Goal: Task Accomplishment & Management: Manage account settings

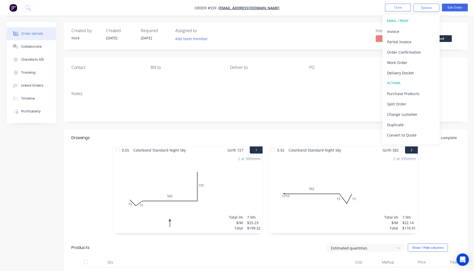
click at [9, 6] on button "button" at bounding box center [13, 8] width 11 height 8
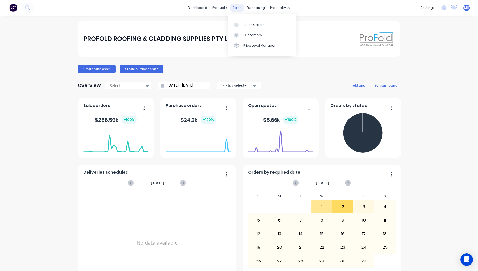
click at [237, 7] on div "sales" at bounding box center [237, 8] width 14 height 8
click at [249, 24] on div "Sales Orders" at bounding box center [254, 25] width 21 height 5
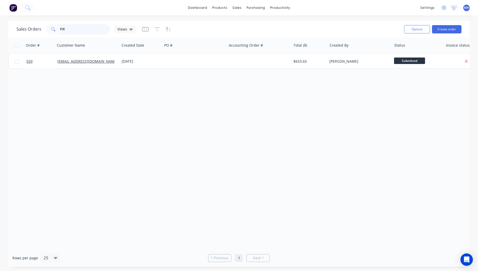
drag, startPoint x: 84, startPoint y: 28, endPoint x: 0, endPoint y: -6, distance: 90.7
click at [0, 0] on html "dashboard products sales purchasing productivity dashboard products Product Cat…" at bounding box center [239, 135] width 478 height 271
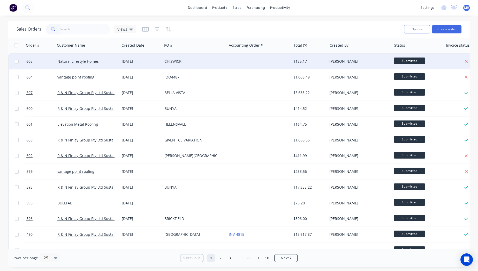
click at [238, 64] on div at bounding box center [259, 62] width 64 height 16
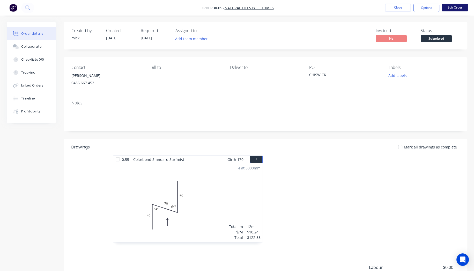
click at [458, 8] on button "Edit Order" at bounding box center [455, 8] width 26 height 8
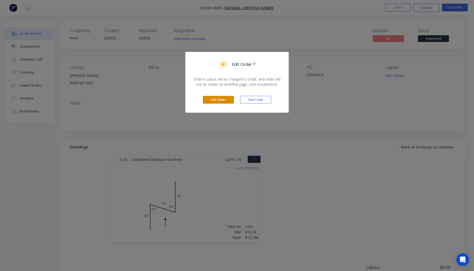
click at [214, 97] on button "Edit Order" at bounding box center [218, 100] width 31 height 8
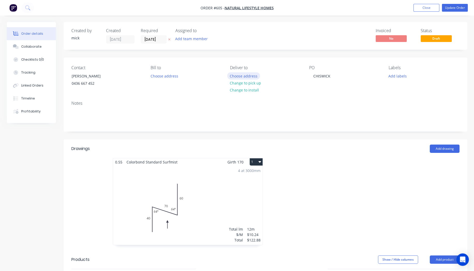
click at [253, 76] on button "Choose address" at bounding box center [243, 75] width 33 height 7
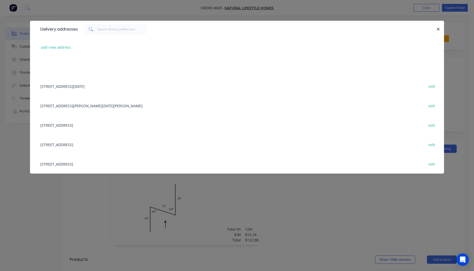
drag, startPoint x: 372, startPoint y: 112, endPoint x: 350, endPoint y: 100, distance: 24.2
click at [372, 112] on div "7 Arthur Terrace, Red Hill, Queensland, Australia edit" at bounding box center [237, 105] width 399 height 19
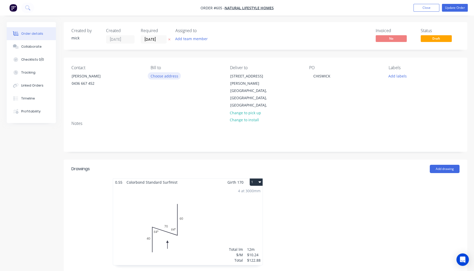
click at [167, 73] on button "Choose address" at bounding box center [164, 75] width 33 height 7
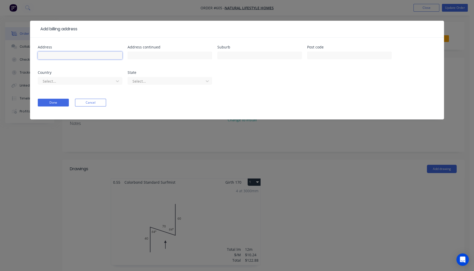
click at [70, 54] on input "text" at bounding box center [80, 55] width 85 height 8
type input "30 CHISWICK RD"
type input "BARDON"
click at [69, 81] on div at bounding box center [76, 81] width 69 height 6
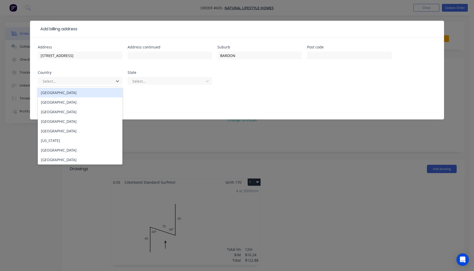
click at [63, 93] on div "Australia" at bounding box center [80, 93] width 85 height 10
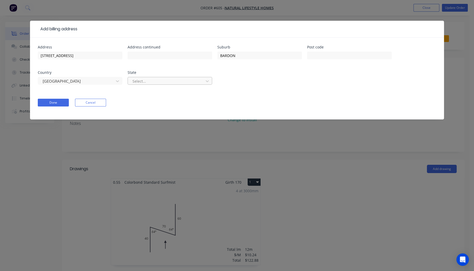
click at [176, 81] on div at bounding box center [166, 81] width 69 height 6
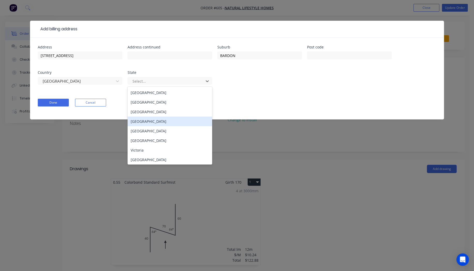
click at [165, 124] on div "Queensland" at bounding box center [170, 121] width 85 height 10
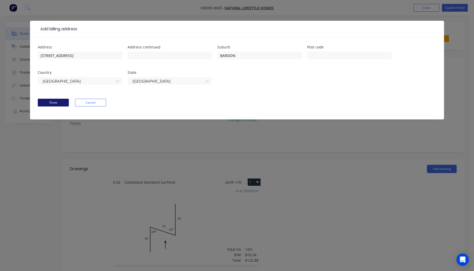
click at [47, 102] on button "Done" at bounding box center [53, 103] width 31 height 8
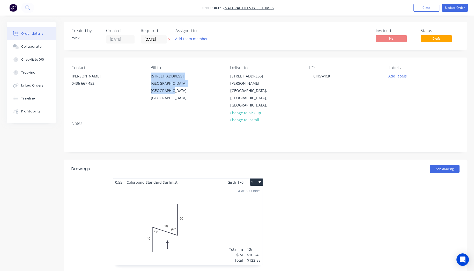
drag, startPoint x: 149, startPoint y: 74, endPoint x: 211, endPoint y: 92, distance: 64.5
click at [211, 92] on div "Bill to 30 CHISWICK RD BARDON, Queensland, Australia," at bounding box center [186, 87] width 71 height 44
click at [168, 72] on div "30 CHISWICK RD" at bounding box center [172, 75] width 43 height 7
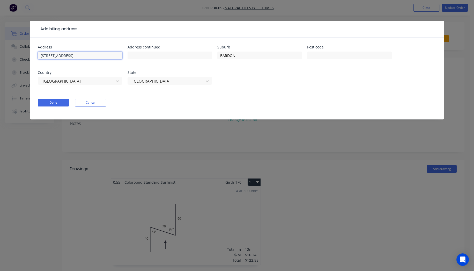
drag, startPoint x: 86, startPoint y: 57, endPoint x: 0, endPoint y: 33, distance: 89.9
click at [0, 33] on div "Add billing address Address 30 CHISWICK RD Address continued Suburb BARDON Post…" at bounding box center [237, 135] width 474 height 271
drag, startPoint x: 243, startPoint y: 55, endPoint x: 145, endPoint y: 40, distance: 99.2
click at [151, 41] on div "Address Address continued Suburb BARDON Post code Country Australia State Queen…" at bounding box center [237, 79] width 414 height 82
click at [97, 106] on button "Cancel" at bounding box center [90, 103] width 31 height 8
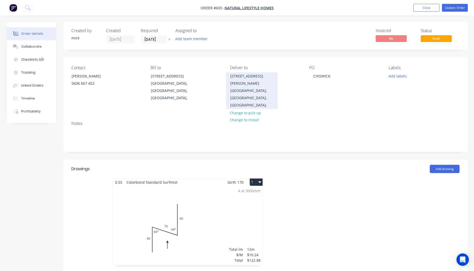
click at [227, 82] on div "7 Arthur Terrace Red Hill, Queensland, Australia," at bounding box center [252, 90] width 52 height 37
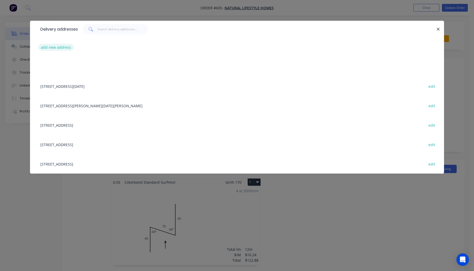
click at [64, 46] on button "add new address" at bounding box center [55, 47] width 35 height 7
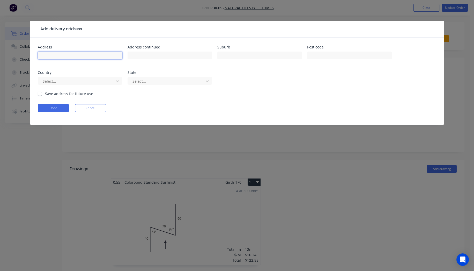
click at [84, 55] on input "text" at bounding box center [80, 55] width 85 height 8
paste input "30 CHISWICK RD"
type input "30 CHISWICK RD"
click at [245, 58] on input "text" at bounding box center [259, 55] width 85 height 8
type input "BARDON"
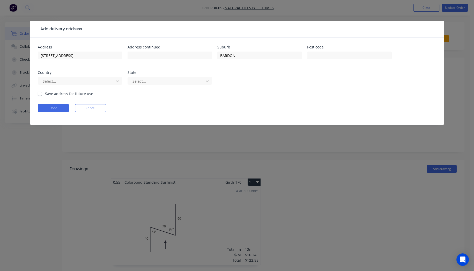
click at [45, 93] on label "Save address for future use" at bounding box center [69, 93] width 48 height 5
click at [39, 93] on input "Save address for future use" at bounding box center [40, 93] width 4 height 5
checkbox input "true"
click at [49, 110] on button "Done" at bounding box center [53, 108] width 31 height 8
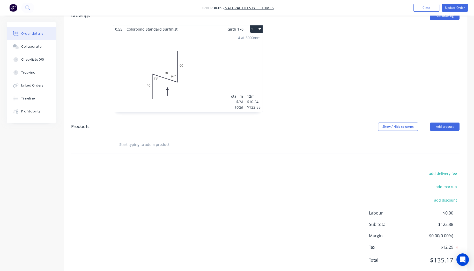
scroll to position [152, 0]
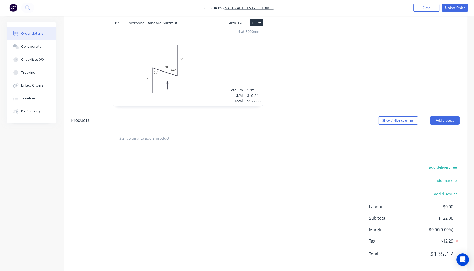
click at [137, 133] on input "text" at bounding box center [171, 138] width 104 height 10
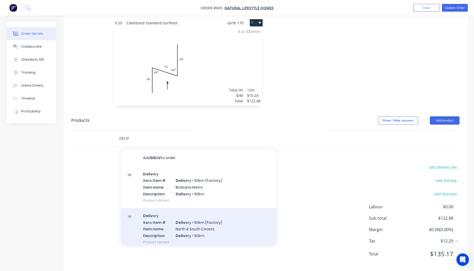
scroll to position [26, 0]
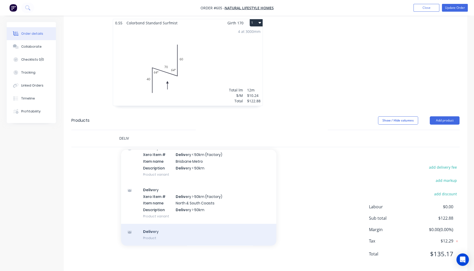
type input "DELIV"
click at [157, 225] on div "Deliv ery Product" at bounding box center [198, 235] width 155 height 22
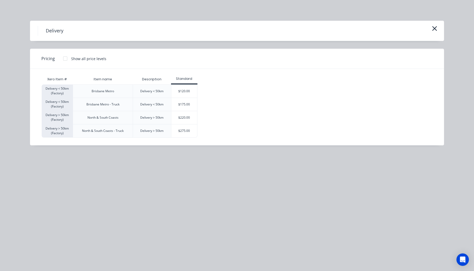
click at [65, 62] on div at bounding box center [65, 58] width 10 height 10
click at [194, 93] on div "$120.00" at bounding box center [184, 91] width 26 height 13
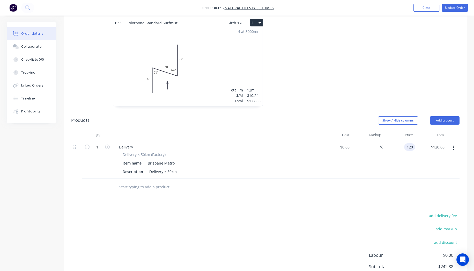
click at [405, 143] on div "120 120" at bounding box center [409, 147] width 11 height 8
type input "$85.00"
click at [357, 201] on div "Drawings Add drawing 0.55 Colorbond Standard Surfmist Girth 170 1 0 40 70 60 64…" at bounding box center [266, 159] width 404 height 319
click at [463, 9] on button "Update Order" at bounding box center [455, 8] width 26 height 8
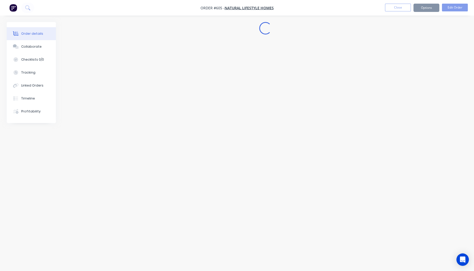
scroll to position [0, 0]
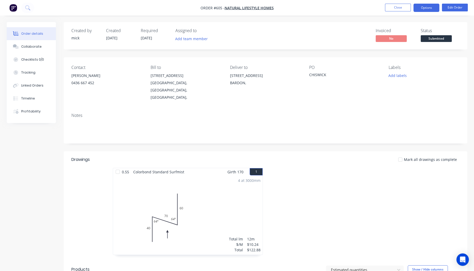
click at [430, 9] on button "Options" at bounding box center [427, 8] width 26 height 8
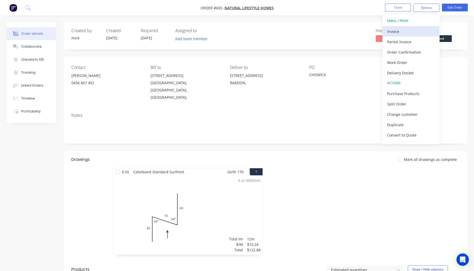
click at [420, 31] on div "Invoice" at bounding box center [411, 32] width 48 height 8
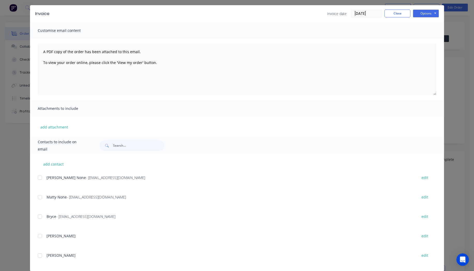
scroll to position [23, 0]
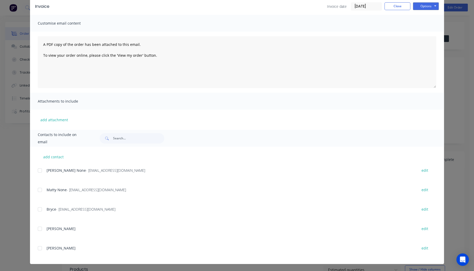
click at [39, 171] on div at bounding box center [40, 170] width 10 height 10
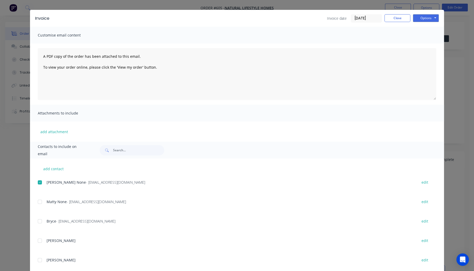
scroll to position [0, 0]
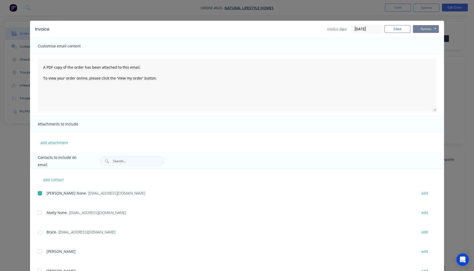
click at [426, 27] on button "Options" at bounding box center [426, 29] width 26 height 8
click at [428, 56] on button "Email" at bounding box center [429, 55] width 33 height 9
click at [402, 29] on button "Close" at bounding box center [398, 29] width 26 height 8
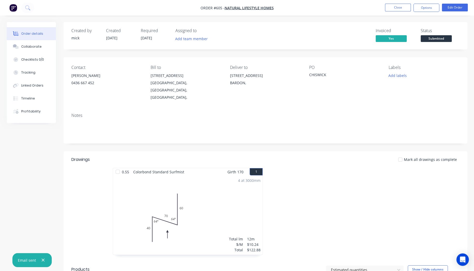
click at [17, 5] on button "button" at bounding box center [13, 8] width 11 height 8
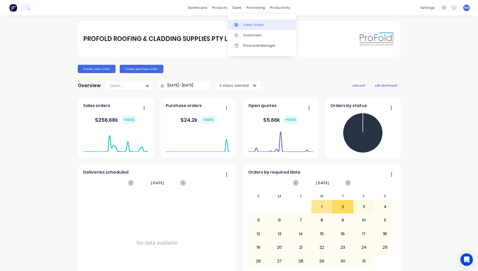
click at [249, 30] on link "Sales Orders" at bounding box center [262, 24] width 69 height 10
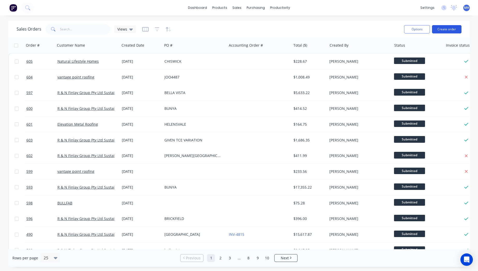
click at [439, 30] on button "Create order" at bounding box center [447, 29] width 30 height 8
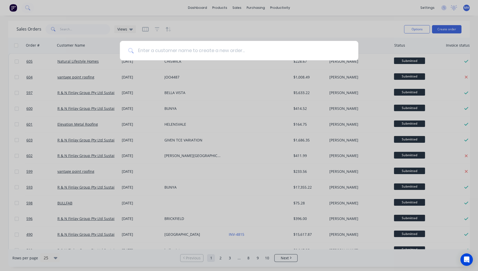
click at [250, 50] on input at bounding box center [242, 50] width 217 height 19
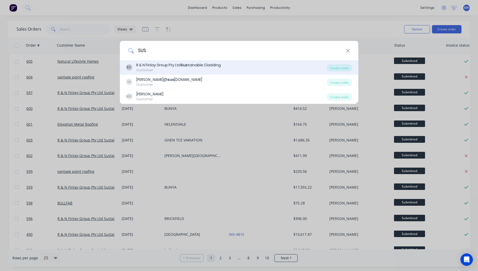
type input "SUS"
click at [235, 64] on div "RC R & N Finlay Group Pty Ltd Sus tainable Cladding Customer" at bounding box center [226, 67] width 201 height 10
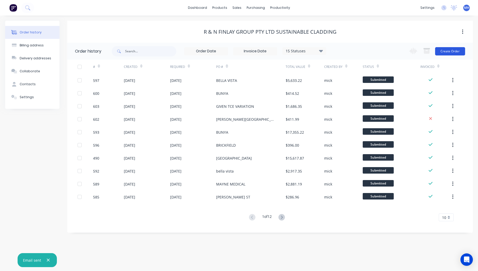
click at [452, 50] on button "Create Order" at bounding box center [451, 51] width 30 height 8
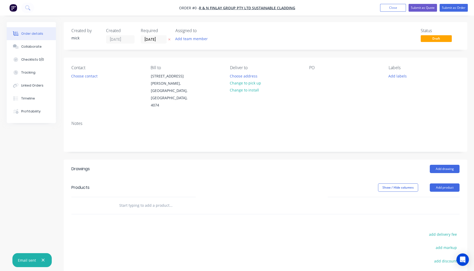
click at [321, 76] on div "PO" at bounding box center [344, 87] width 71 height 44
click at [317, 77] on div at bounding box center [313, 76] width 8 height 8
click at [446, 175] on div "Order details Collaborate Checklists 0/0 Tracking Linked Orders Timeline Profit…" at bounding box center [237, 184] width 471 height 324
click at [446, 183] on button "Add product" at bounding box center [445, 187] width 30 height 8
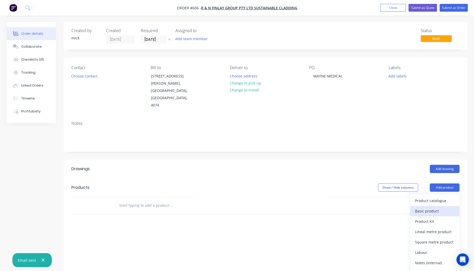
click at [444, 207] on div "Basic product" at bounding box center [435, 211] width 40 height 8
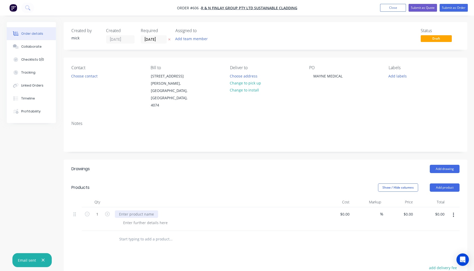
click at [135, 210] on div at bounding box center [136, 214] width 43 height 8
click at [136, 210] on div at bounding box center [136, 214] width 43 height 8
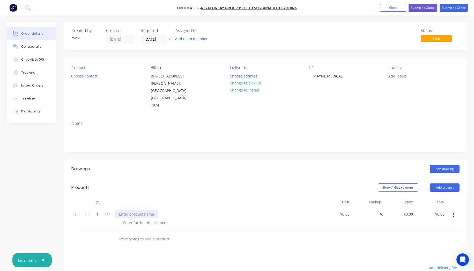
click at [137, 210] on div at bounding box center [136, 214] width 43 height 8
click at [160, 234] on input "text" at bounding box center [171, 239] width 104 height 10
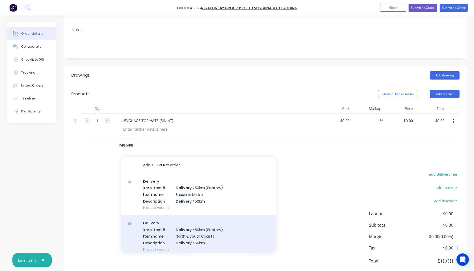
scroll to position [26, 0]
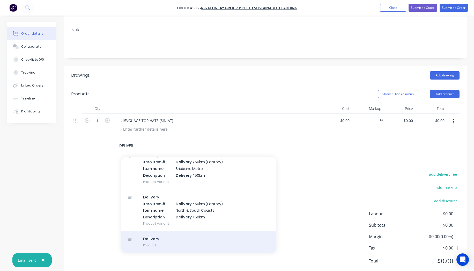
type input "DELIVER"
click at [148, 231] on div "Deliver y Product" at bounding box center [198, 242] width 155 height 22
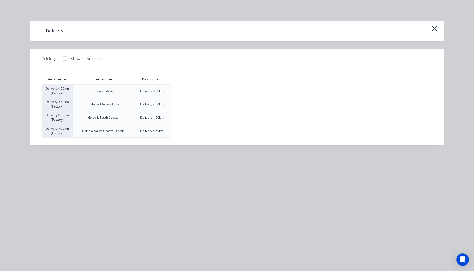
click at [64, 62] on div at bounding box center [65, 58] width 10 height 10
click at [199, 95] on div "Delivery < 50km (Factory) Brisbane Metro Delivery < 50km $120.00 Delivery < 50k…" at bounding box center [233, 110] width 383 height 53
click at [190, 92] on div "$120.00" at bounding box center [184, 91] width 26 height 13
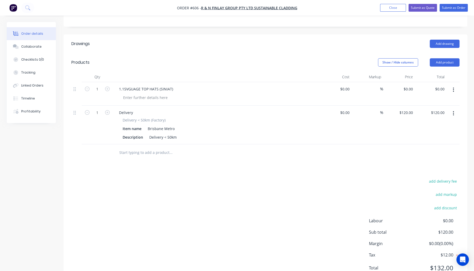
scroll to position [132, 0]
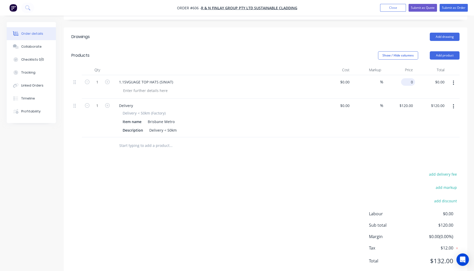
click at [413, 78] on input "0" at bounding box center [409, 82] width 12 height 8
type input "$1,198.95"
click at [320, 144] on div "Drawings Add drawing Products Show / Hide columns Add product Qty Cost Markup P…" at bounding box center [266, 152] width 404 height 251
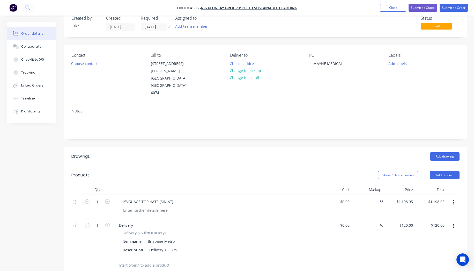
scroll to position [0, 0]
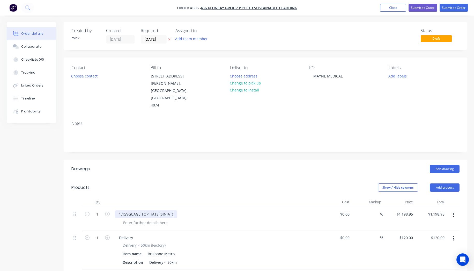
drag, startPoint x: 128, startPoint y: 197, endPoint x: 144, endPoint y: 203, distance: 17.4
click at [128, 210] on div "1.15VGUAGE TOP HATS (SINIAT)" at bounding box center [146, 214] width 62 height 8
click at [139, 219] on div at bounding box center [145, 223] width 53 height 8
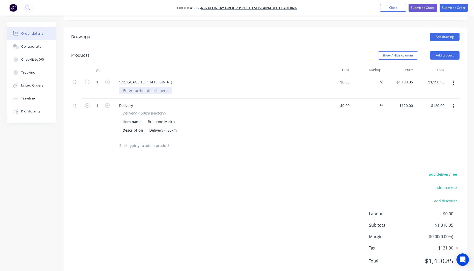
click at [145, 87] on div at bounding box center [145, 91] width 53 height 8
click at [219, 210] on div "add delivery fee add markup add discount Labour $0.00 Sub total $1,318.95 Margi…" at bounding box center [265, 221] width 388 height 100
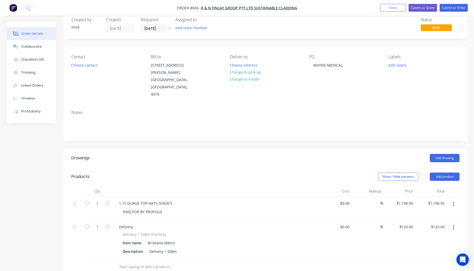
scroll to position [0, 0]
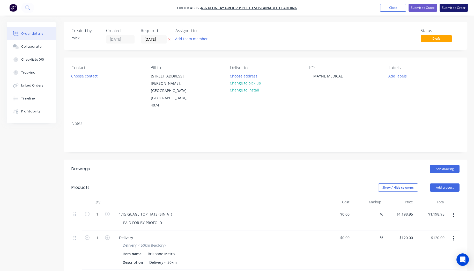
click at [456, 9] on button "Submit as Order" at bounding box center [454, 8] width 28 height 8
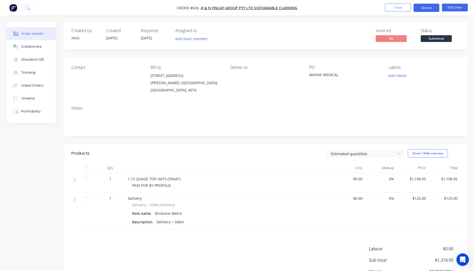
click at [426, 11] on button "Options" at bounding box center [427, 8] width 26 height 8
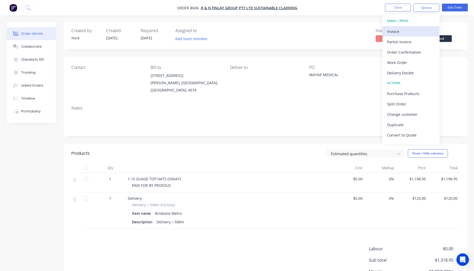
click at [387, 30] on button "Invoice" at bounding box center [410, 31] width 57 height 10
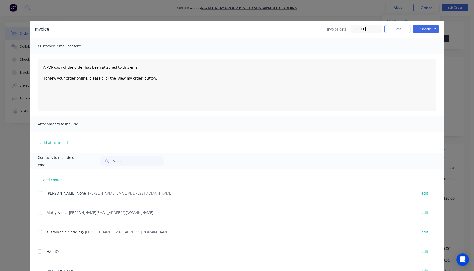
click at [38, 192] on div at bounding box center [40, 193] width 10 height 10
click at [41, 210] on div at bounding box center [40, 212] width 10 height 10
click at [431, 27] on button "Options" at bounding box center [426, 29] width 26 height 8
click at [424, 56] on button "Email" at bounding box center [429, 55] width 33 height 9
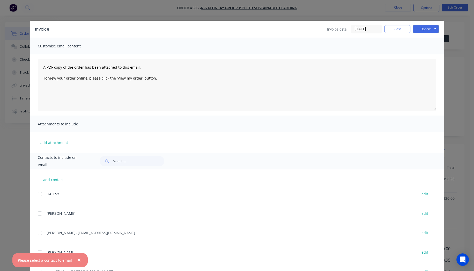
scroll to position [78, 0]
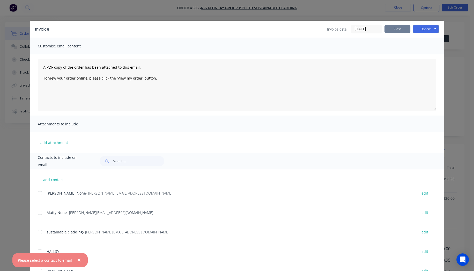
click at [394, 27] on button "Close" at bounding box center [398, 29] width 26 height 8
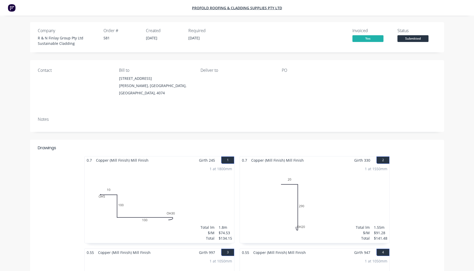
click at [13, 9] on img at bounding box center [12, 8] width 8 height 8
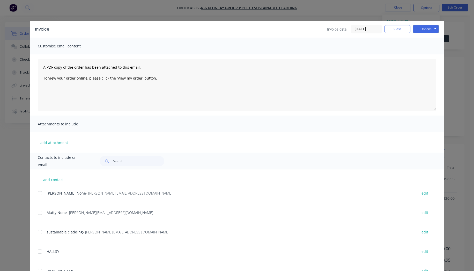
click at [39, 195] on div at bounding box center [40, 193] width 10 height 10
click at [39, 215] on div at bounding box center [40, 212] width 10 height 10
click at [423, 32] on button "Options" at bounding box center [426, 29] width 26 height 8
click at [425, 58] on button "Email" at bounding box center [429, 55] width 33 height 9
click at [453, 110] on div "Invoice Invoice date 03/10/25 Close Options Preview Print Email Customise email…" at bounding box center [237, 135] width 474 height 271
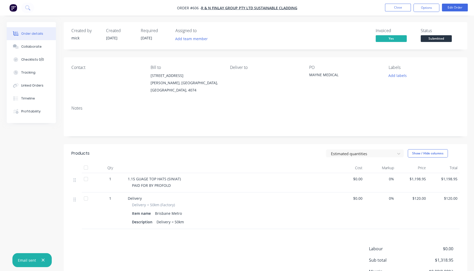
click at [15, 8] on img "button" at bounding box center [13, 8] width 8 height 8
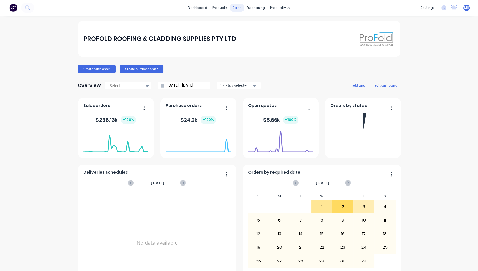
click at [238, 6] on div "sales" at bounding box center [237, 8] width 14 height 8
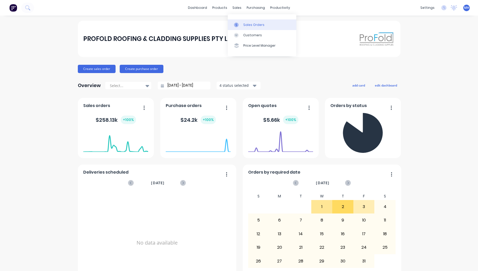
click at [254, 27] on link "Sales Orders" at bounding box center [262, 24] width 69 height 10
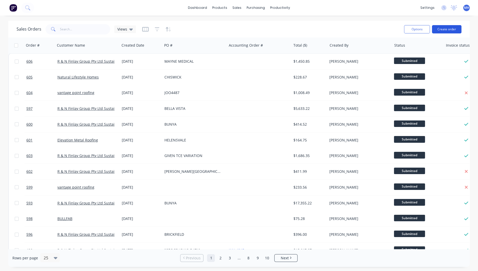
click at [443, 28] on button "Create order" at bounding box center [447, 29] width 30 height 8
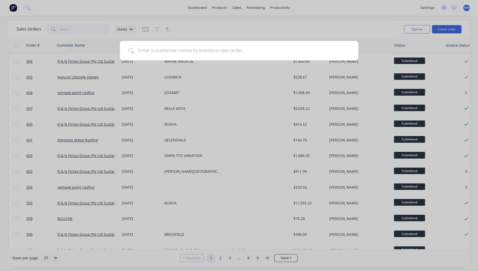
click at [171, 52] on input at bounding box center [242, 50] width 217 height 19
click at [171, 51] on input at bounding box center [242, 50] width 217 height 19
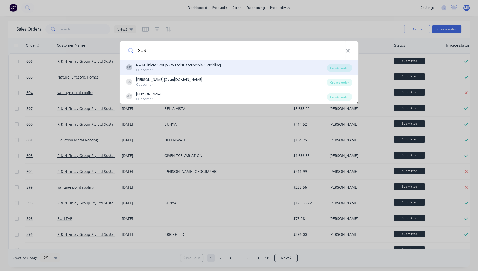
type input "SUS"
click at [200, 64] on div "R & N Finlay Group Pty Ltd Sus tainable Cladding" at bounding box center [178, 64] width 85 height 5
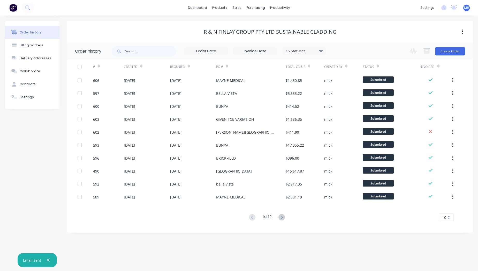
click at [451, 45] on div "Change order status Waiting on Supplier Submitted Flashings Panels Order Checke…" at bounding box center [436, 51] width 59 height 17
click at [449, 47] on div "Change order status Waiting on Supplier Submitted Flashings Panels Order Checke…" at bounding box center [436, 51] width 59 height 17
click at [450, 49] on button "Create Order" at bounding box center [451, 51] width 30 height 8
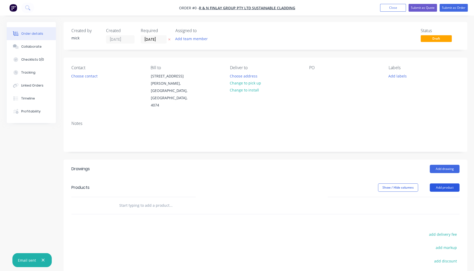
click at [440, 183] on button "Add product" at bounding box center [445, 187] width 30 height 8
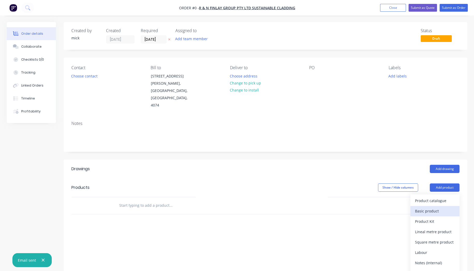
click at [436, 207] on div "Basic product" at bounding box center [435, 211] width 40 height 8
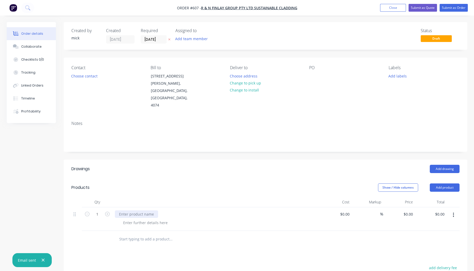
click at [138, 210] on div at bounding box center [136, 214] width 43 height 8
paste div
click at [316, 75] on div at bounding box center [313, 76] width 8 height 8
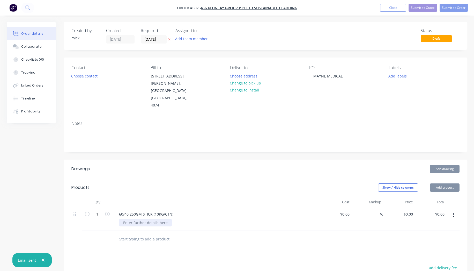
click at [144, 219] on div at bounding box center [145, 223] width 53 height 8
click at [151, 219] on div at bounding box center [145, 223] width 53 height 8
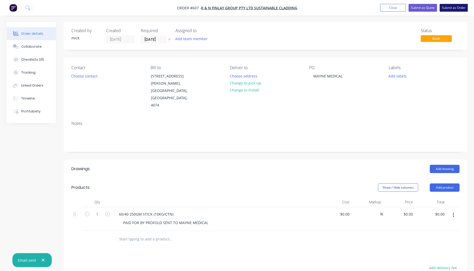
click at [458, 6] on button "Submit as Order" at bounding box center [454, 8] width 28 height 8
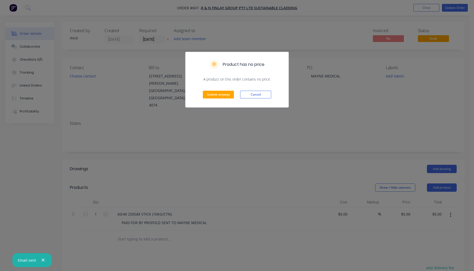
click at [262, 99] on div "Submit anyway Cancel" at bounding box center [237, 94] width 103 height 25
click at [261, 87] on div "Submit anyway Cancel" at bounding box center [237, 94] width 103 height 25
click at [262, 92] on button "Cancel" at bounding box center [255, 95] width 31 height 8
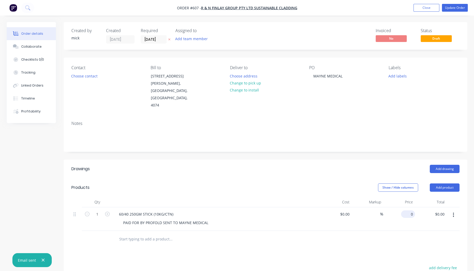
click at [410, 210] on input "0" at bounding box center [409, 214] width 12 height 8
type input "$456.28"
click at [337, 231] on div at bounding box center [265, 239] width 388 height 17
click at [463, 10] on button "Update Order" at bounding box center [455, 8] width 26 height 8
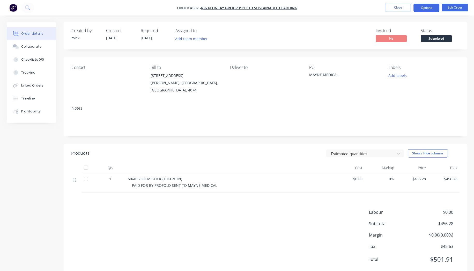
click at [423, 9] on button "Options" at bounding box center [427, 8] width 26 height 8
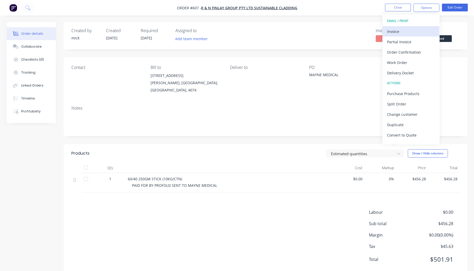
click at [408, 30] on div "Invoice" at bounding box center [411, 32] width 48 height 8
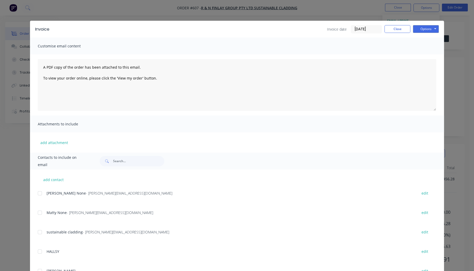
click at [37, 193] on div at bounding box center [40, 193] width 10 height 10
click at [37, 214] on div at bounding box center [40, 212] width 10 height 10
click at [428, 30] on button "Options" at bounding box center [426, 29] width 26 height 8
click at [423, 53] on button "Email" at bounding box center [429, 55] width 33 height 9
click at [398, 29] on button "Close" at bounding box center [398, 29] width 26 height 8
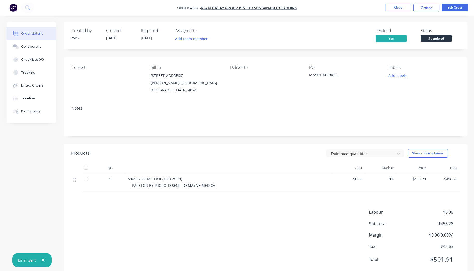
click at [10, 9] on img "button" at bounding box center [13, 8] width 8 height 8
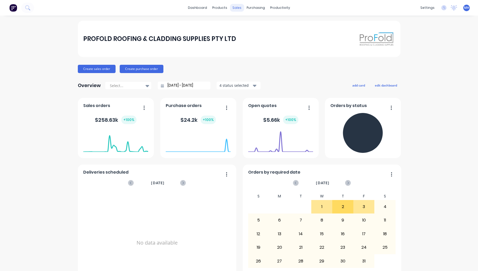
click at [240, 5] on div "sales" at bounding box center [237, 8] width 14 height 8
click at [237, 7] on div "sales" at bounding box center [237, 8] width 14 height 8
click at [253, 22] on link "Sales Orders" at bounding box center [262, 24] width 69 height 10
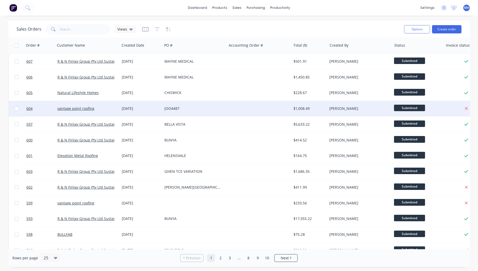
click at [281, 109] on div at bounding box center [259, 109] width 64 height 16
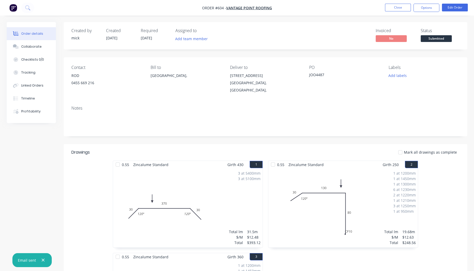
scroll to position [161, 0]
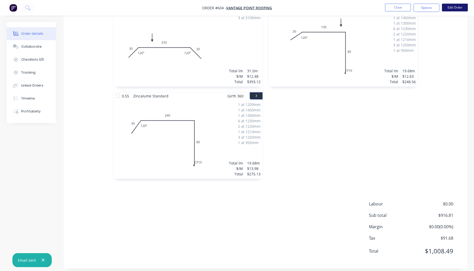
click at [449, 4] on button "Edit Order" at bounding box center [455, 8] width 26 height 8
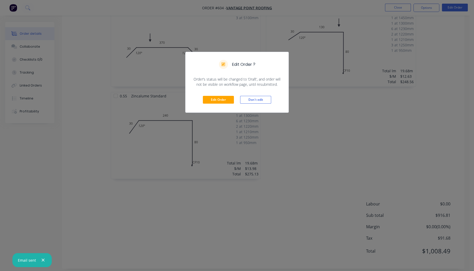
click at [229, 104] on div "Edit Order Don't edit" at bounding box center [237, 99] width 103 height 25
click at [227, 100] on button "Edit Order" at bounding box center [218, 100] width 31 height 8
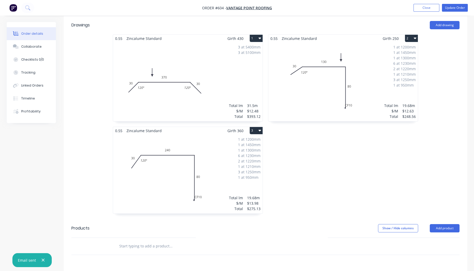
scroll to position [201, 0]
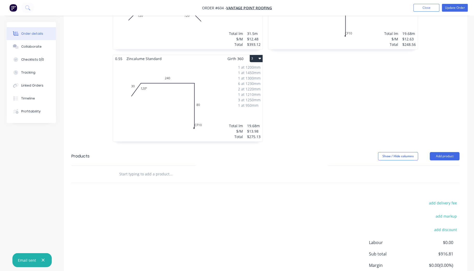
click at [188, 169] on input "text" at bounding box center [171, 174] width 104 height 10
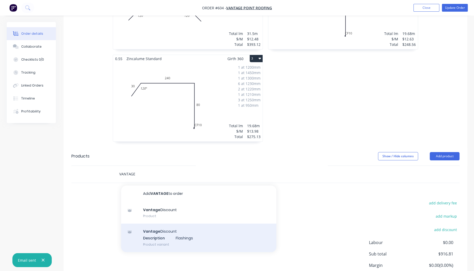
type input "VANTAGE"
click at [164, 226] on div "Vantage Discount Description Flashings Product variant" at bounding box center [198, 237] width 155 height 28
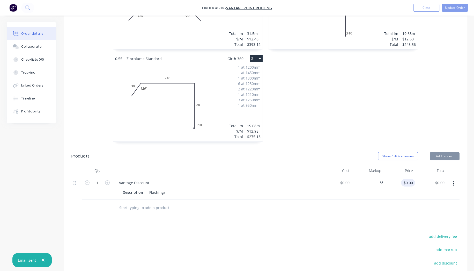
type input "$-54.63"
type input "-54.63"
click at [413, 179] on input "-54.63" at bounding box center [407, 183] width 15 height 8
type input "$-137.52"
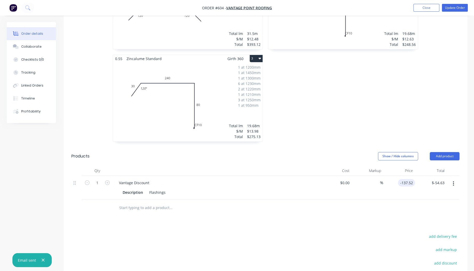
type input "$-137.52"
click at [367, 220] on div "Drawings Add drawing 0.55 Zincalume Standard Girth 430 1 0 30 370 30 120 º 120 …" at bounding box center [266, 142] width 404 height 396
click at [141, 202] on input "text" at bounding box center [171, 207] width 104 height 10
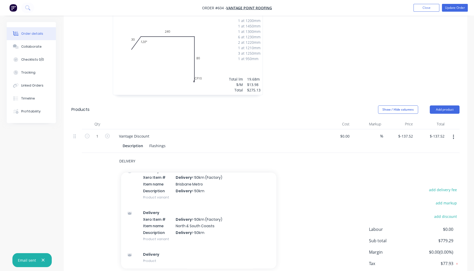
scroll to position [272, 0]
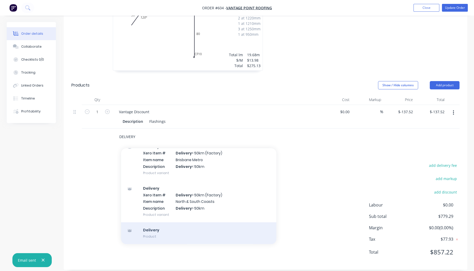
type input "DELIVERY"
click at [143, 225] on div "Delivery Product" at bounding box center [198, 233] width 155 height 22
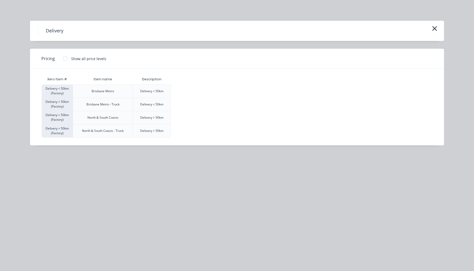
click at [63, 60] on div at bounding box center [65, 58] width 10 height 10
click at [183, 91] on div "$120.00" at bounding box center [184, 91] width 26 height 13
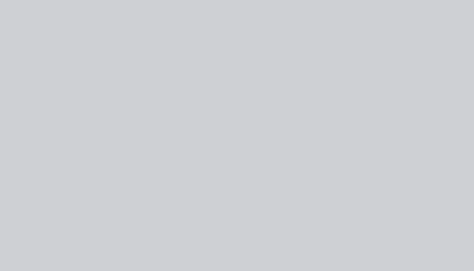
type input "$120.00"
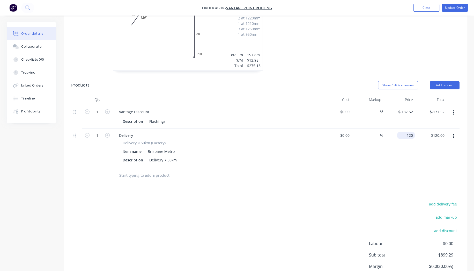
click at [407, 131] on input "120" at bounding box center [407, 135] width 16 height 8
type input "$85.00"
click at [360, 159] on div "%" at bounding box center [368, 147] width 32 height 39
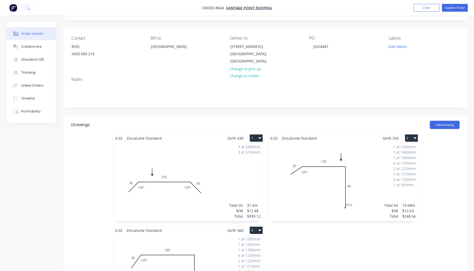
scroll to position [0, 0]
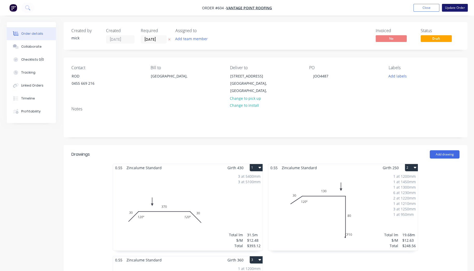
click at [464, 7] on button "Update Order" at bounding box center [455, 8] width 26 height 8
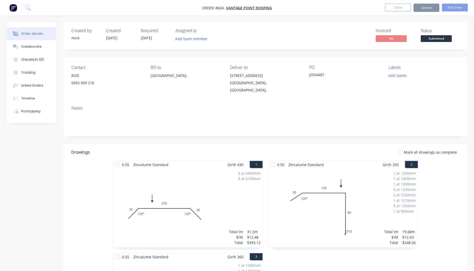
click at [429, 8] on button "Options" at bounding box center [427, 8] width 26 height 8
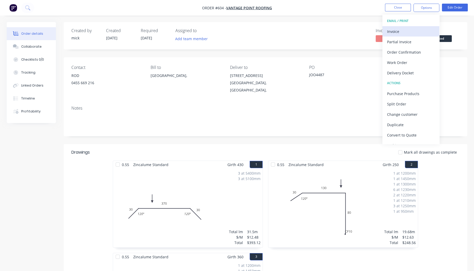
click at [407, 32] on div "Invoice" at bounding box center [411, 32] width 48 height 8
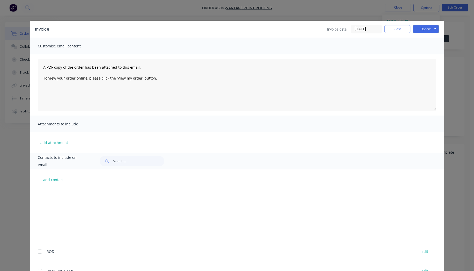
scroll to position [86, 0]
click at [38, 242] on div at bounding box center [40, 243] width 10 height 10
click at [417, 29] on button "Options" at bounding box center [426, 29] width 26 height 8
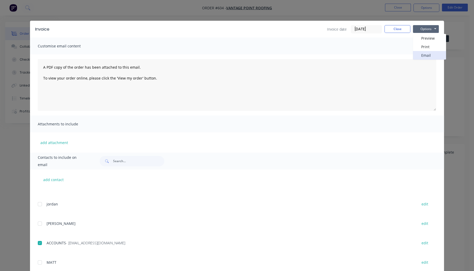
click at [421, 57] on button "Email" at bounding box center [429, 55] width 33 height 9
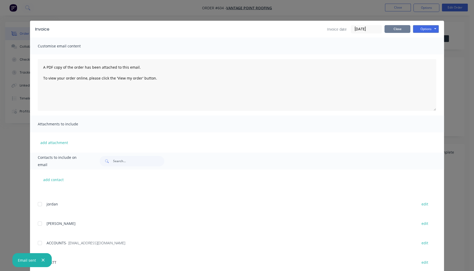
click at [401, 32] on button "Close" at bounding box center [398, 29] width 26 height 8
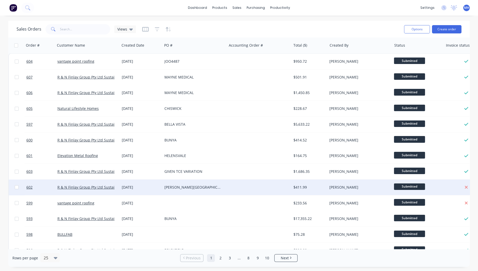
click at [14, 187] on div at bounding box center [17, 187] width 16 height 16
click at [16, 188] on input "checkbox" at bounding box center [17, 187] width 4 height 4
checkbox input "true"
click at [416, 26] on button "Options" at bounding box center [417, 29] width 26 height 8
click at [397, 51] on div "Archive" at bounding box center [402, 53] width 48 height 8
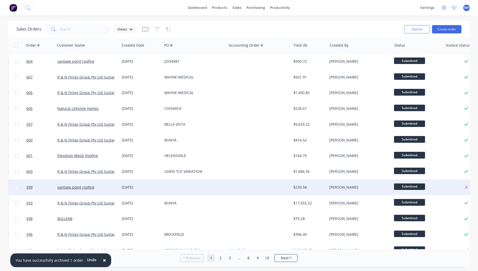
click at [205, 184] on div at bounding box center [195, 187] width 64 height 16
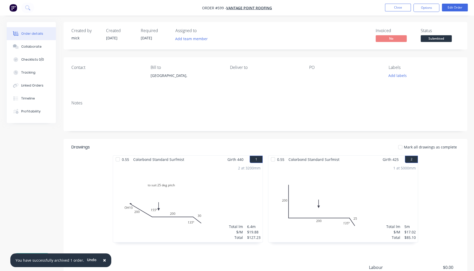
click at [16, 8] on img "button" at bounding box center [13, 8] width 8 height 8
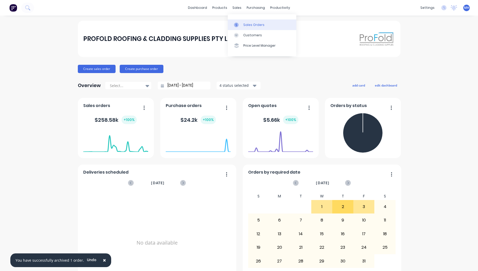
click at [245, 24] on div "Sales Orders" at bounding box center [254, 25] width 21 height 5
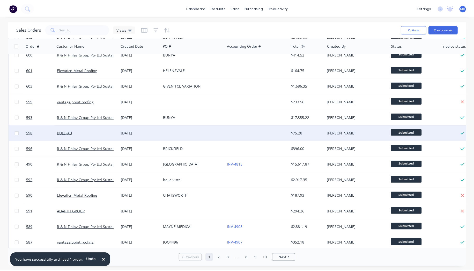
scroll to position [86, 0]
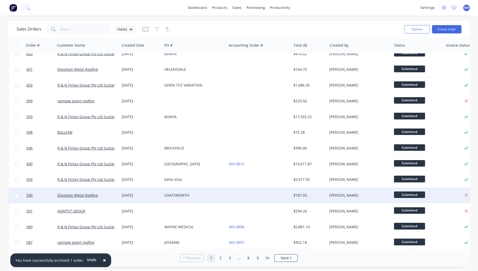
click at [167, 198] on div "CHATSWORTH" at bounding box center [195, 195] width 64 height 16
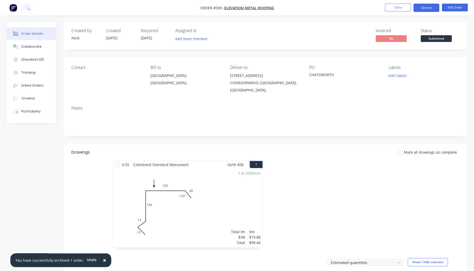
click at [428, 8] on button "Options" at bounding box center [427, 8] width 26 height 8
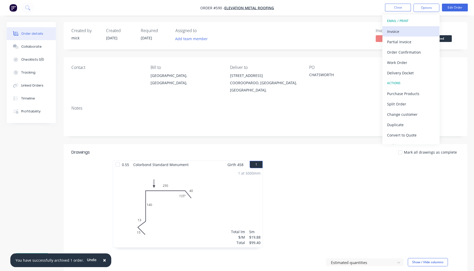
click at [413, 33] on div "Invoice" at bounding box center [411, 32] width 48 height 8
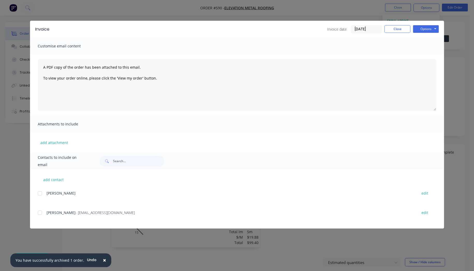
click at [41, 211] on div at bounding box center [40, 212] width 10 height 10
click at [430, 26] on button "Options" at bounding box center [426, 29] width 26 height 8
click at [426, 54] on button "Email" at bounding box center [429, 55] width 33 height 9
click at [399, 30] on button "Close" at bounding box center [398, 29] width 26 height 8
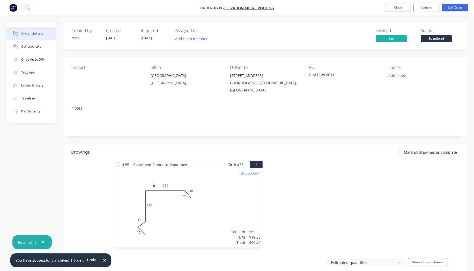
click at [11, 8] on img "button" at bounding box center [13, 8] width 8 height 8
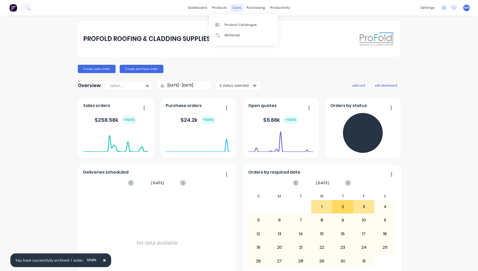
click at [230, 8] on div "sales" at bounding box center [237, 8] width 14 height 8
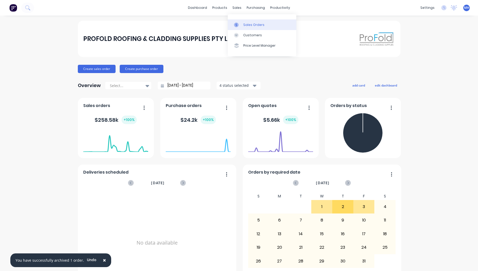
click at [251, 23] on div "Sales Orders" at bounding box center [254, 25] width 21 height 5
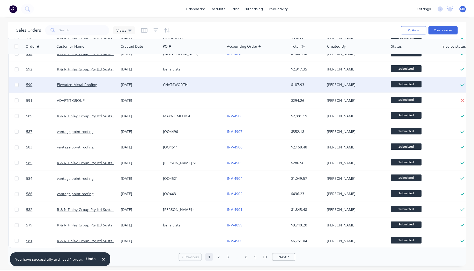
scroll to position [171, 0]
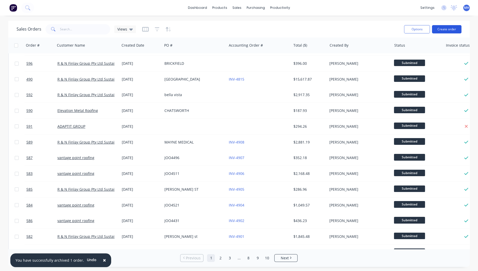
click at [444, 27] on button "Create order" at bounding box center [447, 29] width 30 height 8
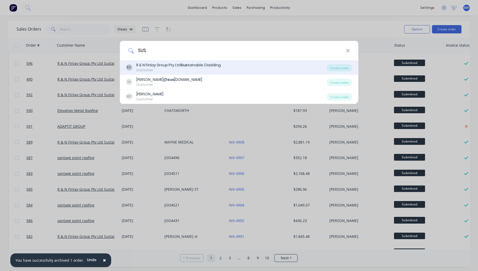
type input "SUS"
click at [191, 61] on div "RC R & N Finlay Group Pty Ltd Sus tainable Cladding Customer Create order" at bounding box center [239, 67] width 239 height 14
click at [190, 67] on div "R & N Finlay Group Pty Ltd Sus tainable Cladding" at bounding box center [178, 64] width 85 height 5
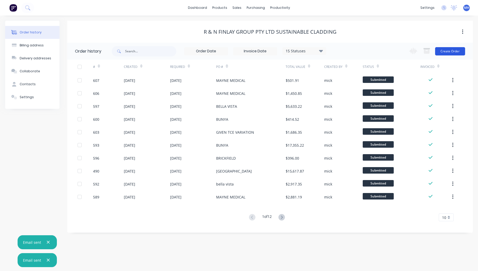
click at [445, 50] on button "Create Order" at bounding box center [451, 51] width 30 height 8
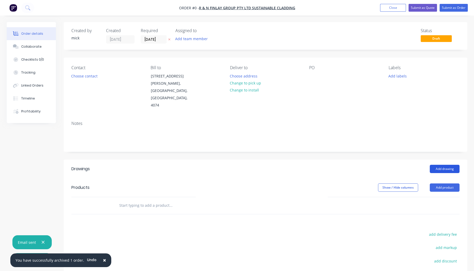
click at [443, 165] on button "Add drawing" at bounding box center [445, 169] width 30 height 8
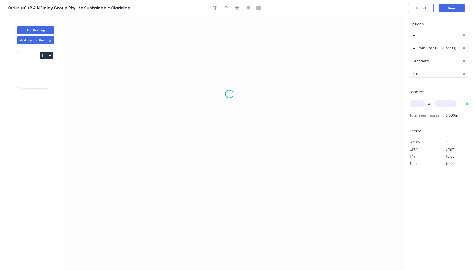
click at [229, 94] on icon "0" at bounding box center [237, 143] width 334 height 255
click at [151, 94] on icon "0" at bounding box center [237, 143] width 334 height 255
click at [151, 148] on icon "0 ?" at bounding box center [237, 143] width 334 height 255
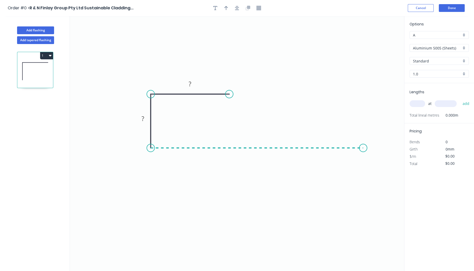
click at [364, 140] on icon "0 ? ?" at bounding box center [237, 143] width 334 height 255
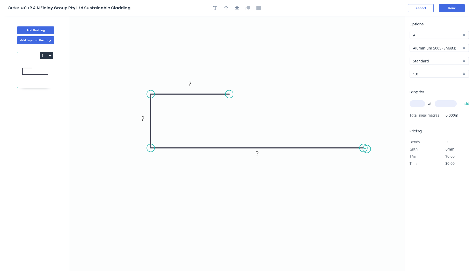
click at [367, 149] on circle at bounding box center [364, 148] width 8 height 8
click at [194, 84] on rect at bounding box center [190, 83] width 10 height 7
click at [429, 45] on input "Aluminium 5005 (Sheets)" at bounding box center [437, 47] width 48 height 5
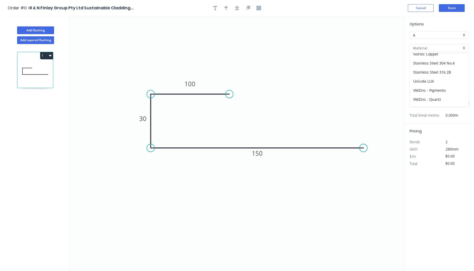
scroll to position [41, 0]
click at [439, 87] on div "Stainless Steel 304 No.4" at bounding box center [439, 89] width 59 height 9
type input "Stainless Steel 304 No.4"
type input "304 No.4"
type input "0.55"
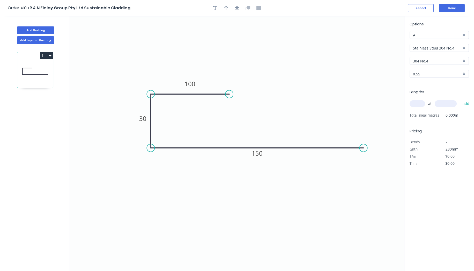
type input "$14.86"
click at [414, 107] on div "at add" at bounding box center [440, 103] width 60 height 9
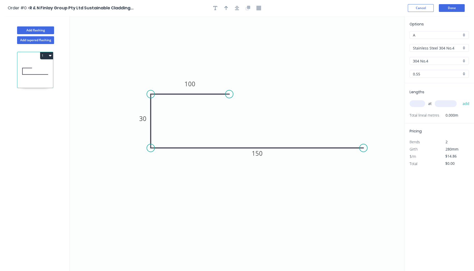
click at [414, 107] on div "at add" at bounding box center [440, 103] width 60 height 9
type input "4"
type input "2"
type input "4400"
click at [460, 99] on button "add" at bounding box center [466, 103] width 12 height 9
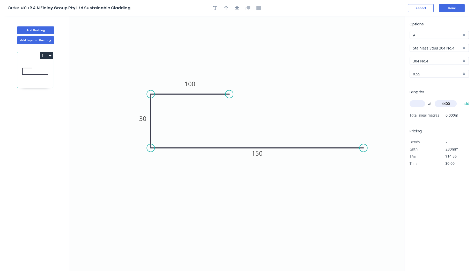
type input "$130.77"
click at [453, 10] on button "Done" at bounding box center [452, 8] width 26 height 8
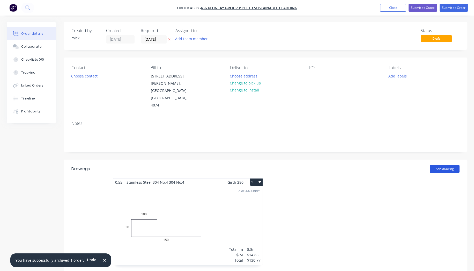
click at [434, 165] on button "Add drawing" at bounding box center [445, 169] width 30 height 8
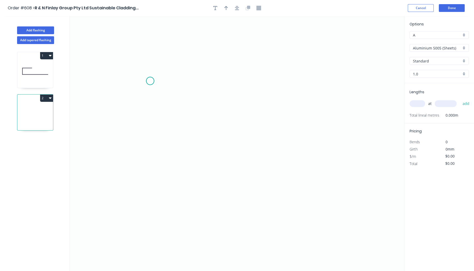
click at [150, 81] on icon "0" at bounding box center [237, 143] width 334 height 255
click at [150, 184] on icon "0" at bounding box center [237, 143] width 334 height 255
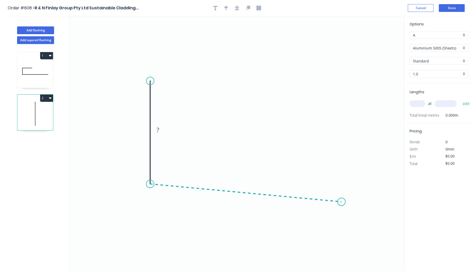
click at [342, 201] on icon "0 ?" at bounding box center [237, 143] width 334 height 255
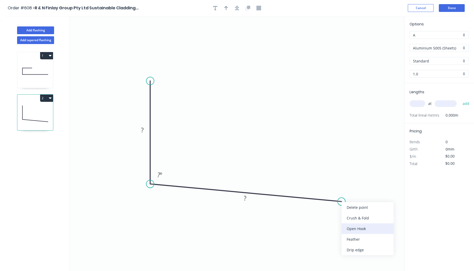
click at [352, 224] on div "Open Hook" at bounding box center [368, 228] width 52 height 11
click at [353, 220] on div "Flip bend" at bounding box center [367, 222] width 52 height 11
click at [250, 201] on rect at bounding box center [245, 198] width 10 height 7
click at [245, 198] on tspan "?" at bounding box center [245, 198] width 3 height 9
click at [253, 196] on rect at bounding box center [245, 198] width 17 height 11
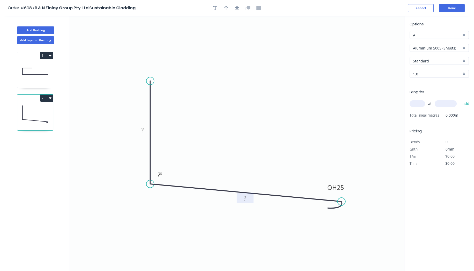
click at [248, 200] on rect at bounding box center [245, 198] width 10 height 7
click at [439, 48] on input "Aluminium 5005 (Sheets)" at bounding box center [437, 47] width 48 height 5
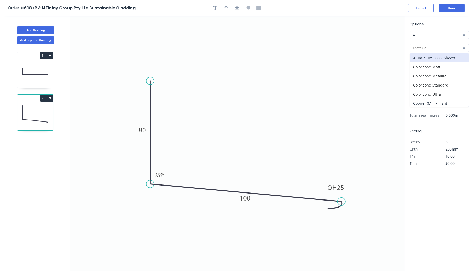
click at [442, 99] on div "Copper (Mill Finish)" at bounding box center [439, 103] width 59 height 9
type input "Copper (Mill Finish)"
type input "Mill Finish"
type input "0.55"
type input "$56.66"
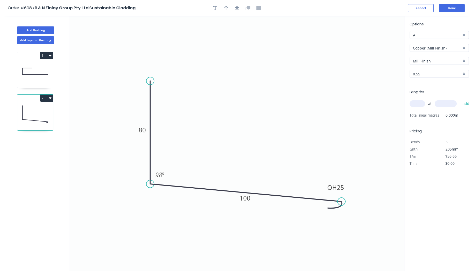
click at [437, 73] on input "0.55" at bounding box center [437, 73] width 48 height 5
click at [430, 90] on div "0.7" at bounding box center [439, 92] width 59 height 9
type input "0.7"
type input "$70.24"
click at [421, 101] on input "text" at bounding box center [418, 103] width 16 height 7
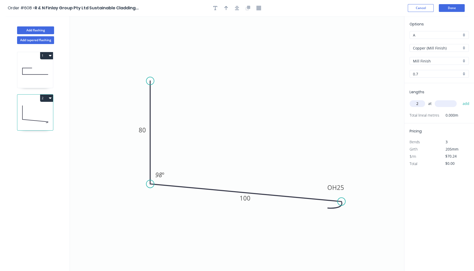
type input "2"
type input "4400"
click at [460, 99] on button "add" at bounding box center [466, 103] width 12 height 9
type input "$618.11"
click at [461, 6] on button "Done" at bounding box center [452, 8] width 26 height 8
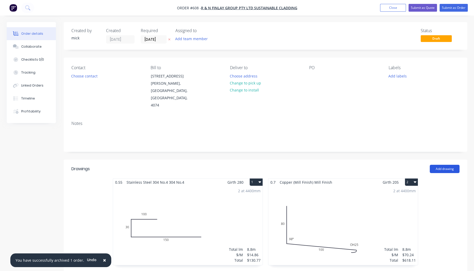
click at [451, 165] on button "Add drawing" at bounding box center [445, 169] width 30 height 8
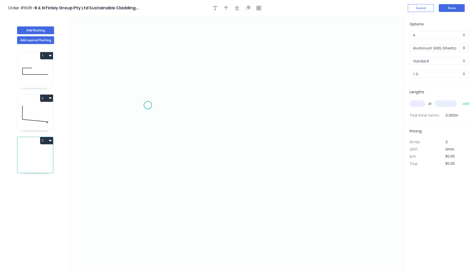
click at [148, 105] on icon "0" at bounding box center [237, 143] width 334 height 255
click at [333, 105] on icon "0" at bounding box center [237, 143] width 334 height 255
click at [333, 116] on icon "0 ?" at bounding box center [237, 143] width 334 height 255
click at [248, 113] on icon "0 ? ?" at bounding box center [237, 143] width 334 height 255
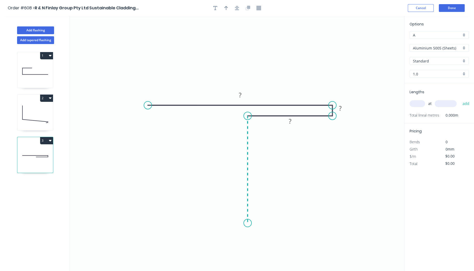
click at [250, 223] on icon "0 ? ? ?" at bounding box center [237, 143] width 334 height 255
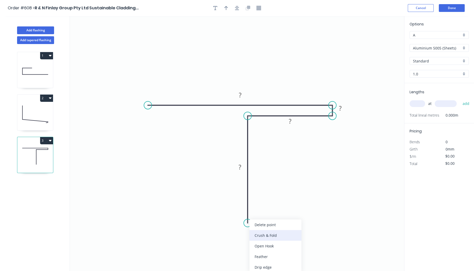
click at [265, 235] on div "Crush & Fold" at bounding box center [275, 235] width 52 height 11
click at [266, 234] on div "Flip bend" at bounding box center [276, 238] width 52 height 11
click at [242, 95] on rect at bounding box center [240, 95] width 10 height 7
click at [356, 119] on div "Hide measurement" at bounding box center [366, 118] width 52 height 11
click at [443, 48] on input "Aluminium 5005 (Sheets)" at bounding box center [437, 47] width 48 height 5
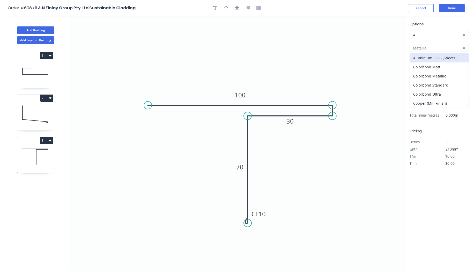
click at [439, 100] on div "Copper (Mill Finish)" at bounding box center [439, 103] width 59 height 9
type input "Copper (Mill Finish)"
type input "Mill Finish"
type input "0.55"
type input "$59.52"
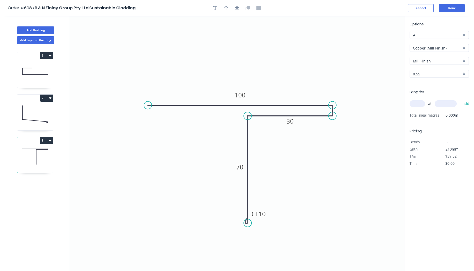
click at [435, 74] on input "0.55" at bounding box center [437, 73] width 48 height 5
click at [435, 74] on input "text" at bounding box center [437, 73] width 48 height 5
click at [415, 103] on input "text" at bounding box center [418, 103] width 16 height 7
click at [414, 103] on input "text" at bounding box center [418, 103] width 16 height 7
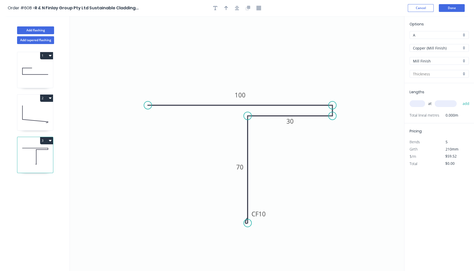
click at [414, 103] on input "text" at bounding box center [418, 103] width 16 height 7
type input "2"
type input "4400"
click at [460, 99] on button "add" at bounding box center [466, 103] width 12 height 9
type input "$523.78"
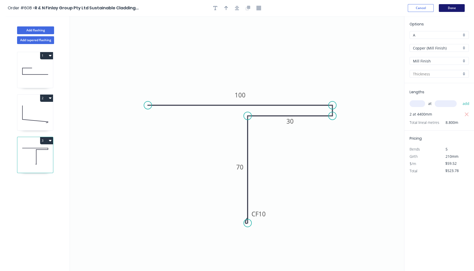
click at [454, 10] on button "Done" at bounding box center [452, 8] width 26 height 8
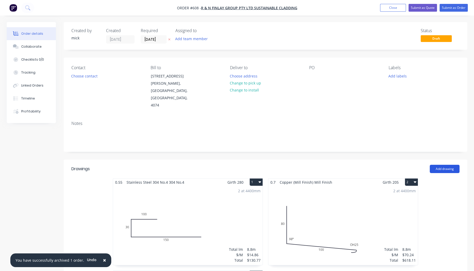
click at [450, 165] on button "Add drawing" at bounding box center [445, 169] width 30 height 8
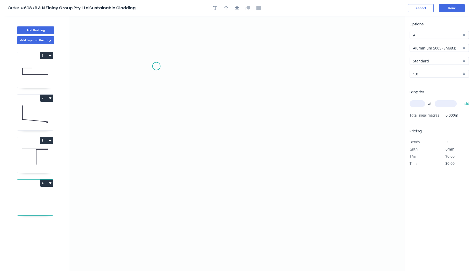
click at [156, 66] on icon "0" at bounding box center [237, 143] width 334 height 255
click at [286, 136] on icon "0" at bounding box center [237, 143] width 334 height 255
click at [281, 144] on icon "0 ?" at bounding box center [237, 143] width 334 height 255
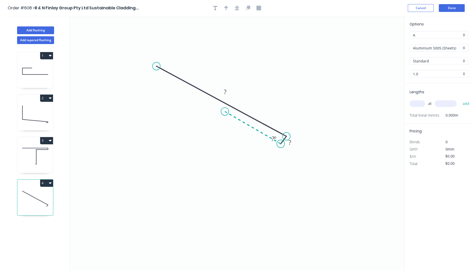
click at [225, 111] on icon at bounding box center [253, 127] width 56 height 32
click at [227, 230] on icon "0 ? ? ? ? º ? º" at bounding box center [237, 143] width 334 height 255
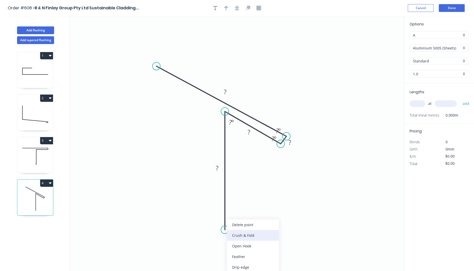
click at [240, 236] on div "Crush & Fold" at bounding box center [253, 235] width 52 height 11
click at [243, 241] on div "Flip bend" at bounding box center [252, 246] width 52 height 11
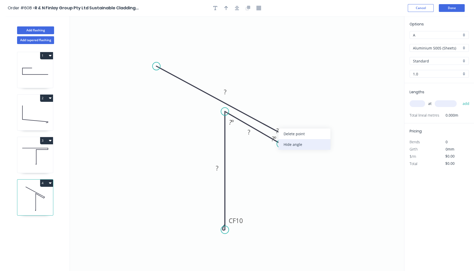
click at [297, 144] on div "Hide angle" at bounding box center [304, 144] width 52 height 11
click at [283, 150] on div "Hide angle" at bounding box center [300, 154] width 52 height 11
click at [303, 149] on div "Hide measurement" at bounding box center [319, 149] width 52 height 11
click at [231, 90] on rect at bounding box center [225, 91] width 17 height 11
click at [227, 92] on rect at bounding box center [225, 92] width 10 height 7
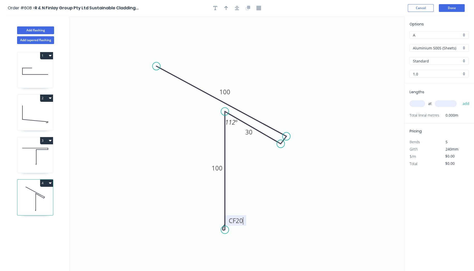
click at [455, 50] on input "Aluminium 5005 (Sheets)" at bounding box center [437, 47] width 48 height 5
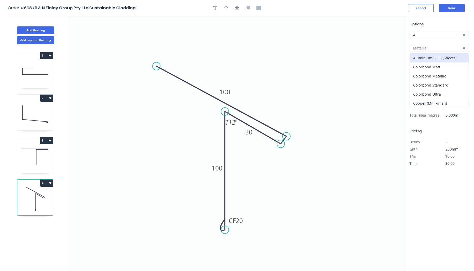
click at [452, 99] on div "Copper (Mill Finish)" at bounding box center [439, 103] width 59 height 9
type input "Copper (Mill Finish)"
type input "Mill Finish"
type input "0.55"
type input "$59.52"
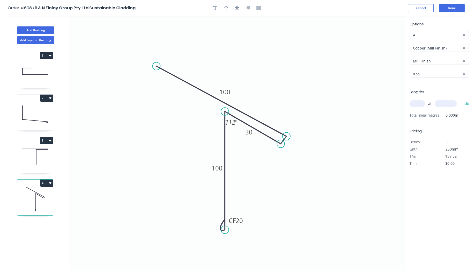
click at [418, 102] on input "text" at bounding box center [418, 103] width 16 height 7
type input "2"
type input "2000"
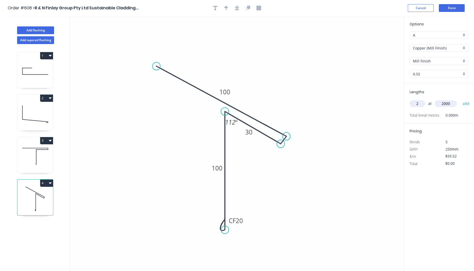
click at [460, 99] on button "add" at bounding box center [466, 103] width 12 height 9
type input "$238.08"
type input "4"
type input "700"
click at [460, 99] on button "add" at bounding box center [466, 103] width 12 height 9
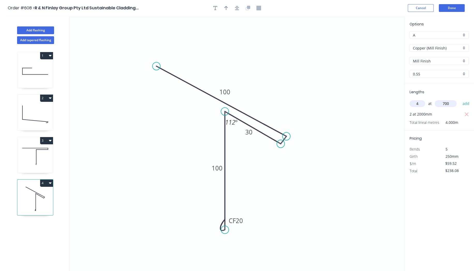
type input "$404.74"
click at [456, 6] on button "Done" at bounding box center [452, 8] width 26 height 8
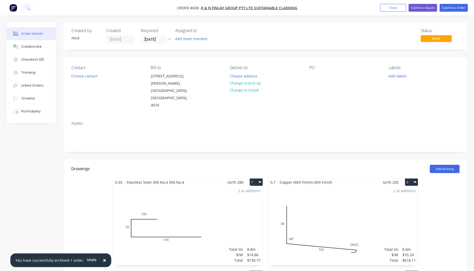
scroll to position [115, 0]
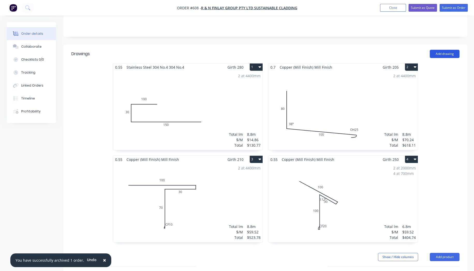
click at [441, 50] on button "Add drawing" at bounding box center [445, 54] width 30 height 8
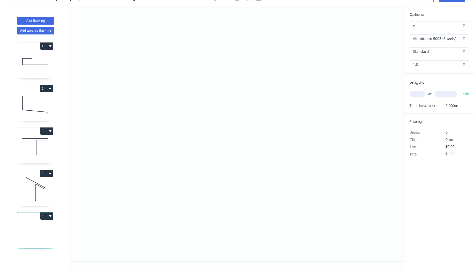
scroll to position [9, 0]
click at [155, 88] on icon "0" at bounding box center [237, 134] width 334 height 255
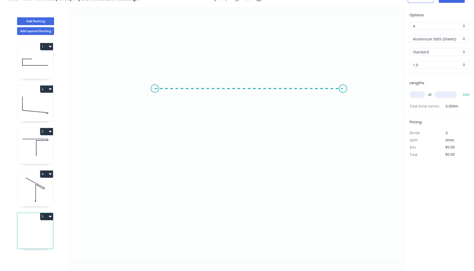
click at [343, 82] on icon "0" at bounding box center [237, 134] width 334 height 255
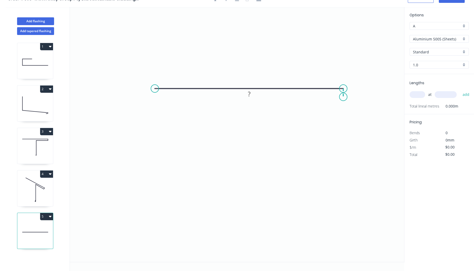
click at [343, 97] on icon "0 ?" at bounding box center [237, 134] width 334 height 255
click at [255, 99] on icon "0 ? ?" at bounding box center [237, 134] width 334 height 255
click at [260, 194] on icon "0 ? ? ?" at bounding box center [237, 134] width 334 height 255
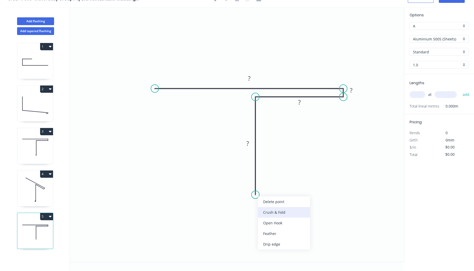
click at [279, 212] on div "Crush & Fold" at bounding box center [284, 212] width 52 height 11
click at [261, 208] on div "Flip bend" at bounding box center [280, 212] width 52 height 11
click at [251, 78] on rect at bounding box center [249, 78] width 10 height 7
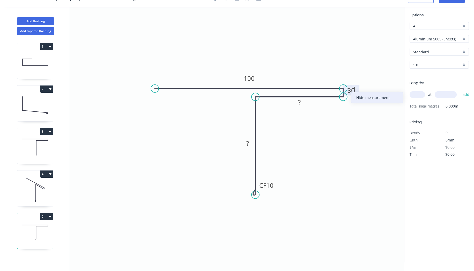
click at [362, 96] on div "Hide measurement" at bounding box center [377, 97] width 52 height 11
click at [299, 104] on tspan "?" at bounding box center [299, 102] width 3 height 9
click at [251, 146] on rect at bounding box center [247, 143] width 10 height 7
click at [319, 144] on icon "0 100 30 CF 10 100" at bounding box center [237, 134] width 334 height 255
click at [446, 38] on input "Aluminium 5005 (Sheets)" at bounding box center [437, 38] width 48 height 5
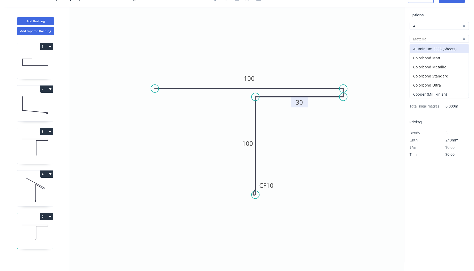
click at [437, 90] on div "Copper (Mill Finish)" at bounding box center [439, 94] width 59 height 9
type input "Copper (Mill Finish)"
type input "Mill Finish"
type input "0.55"
type input "$59.52"
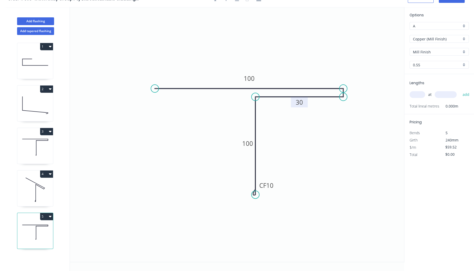
click at [420, 93] on input "text" at bounding box center [418, 94] width 16 height 7
type input "4"
type input "3750"
click at [460, 90] on button "add" at bounding box center [466, 94] width 12 height 9
click at [467, 103] on icon "button" at bounding box center [467, 105] width 5 height 6
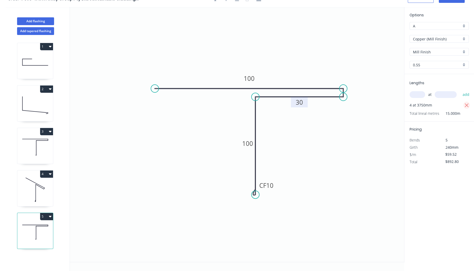
type input "$0.00"
click at [420, 91] on input "text" at bounding box center [418, 94] width 16 height 7
type input "9"
type input "8"
type input "3750"
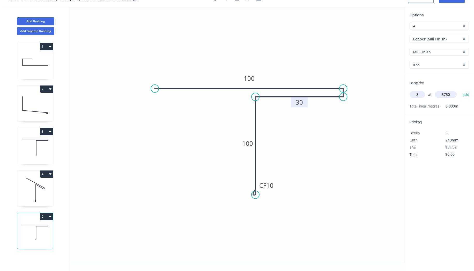
click at [460, 90] on button "add" at bounding box center [466, 94] width 12 height 9
type input "$1,785.60"
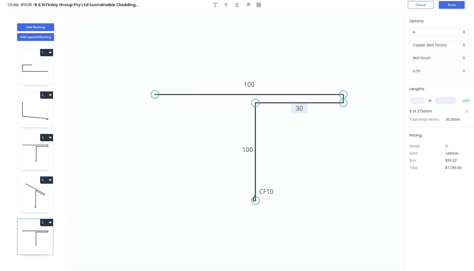
scroll to position [0, 0]
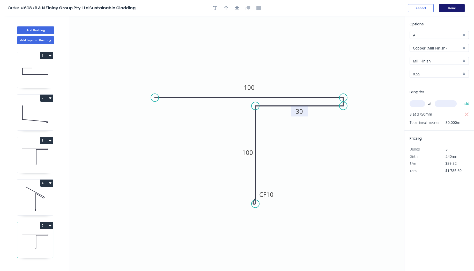
click at [452, 8] on button "Done" at bounding box center [452, 8] width 26 height 8
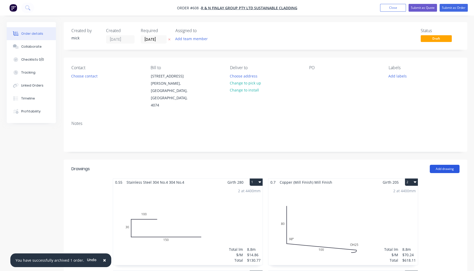
click at [445, 165] on button "Add drawing" at bounding box center [445, 169] width 30 height 8
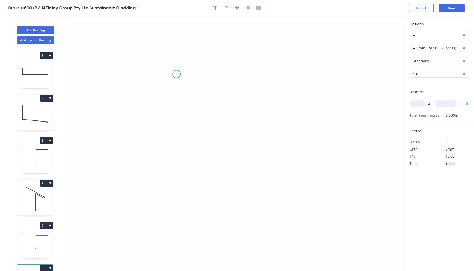
click at [176, 74] on icon "0" at bounding box center [237, 143] width 334 height 255
click at [306, 74] on icon "0" at bounding box center [237, 143] width 334 height 255
click at [306, 79] on icon "0 ?" at bounding box center [237, 143] width 334 height 255
click at [249, 81] on icon "0 ? ?" at bounding box center [237, 143] width 334 height 255
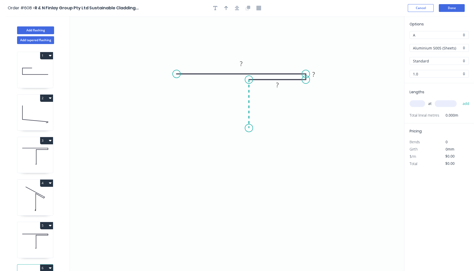
click at [250, 128] on icon "0 ? ? ?" at bounding box center [237, 143] width 334 height 255
click at [215, 128] on icon "0 ? ? ? ?" at bounding box center [237, 143] width 334 height 255
click at [216, 173] on icon "0 ? ? ? ? ?" at bounding box center [237, 143] width 334 height 255
click at [231, 188] on div "Crush & Fold" at bounding box center [242, 190] width 52 height 11
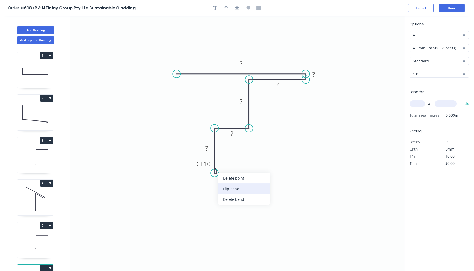
click at [228, 187] on div "Flip bend" at bounding box center [244, 188] width 52 height 11
click at [343, 78] on div "Hide measurement" at bounding box center [337, 76] width 52 height 11
click at [242, 62] on tspan "?" at bounding box center [241, 63] width 3 height 9
click at [302, 175] on icon "0 130 30 40 30 CF 20 70" at bounding box center [237, 143] width 334 height 255
click at [435, 48] on input "Aluminium 5005 (Sheets)" at bounding box center [437, 47] width 48 height 5
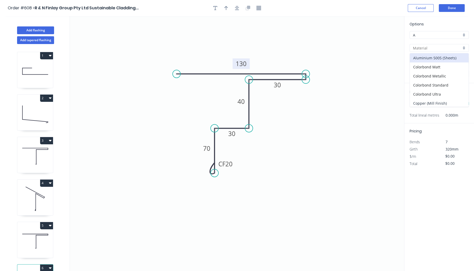
click at [442, 103] on div "Copper (Mill Finish)" at bounding box center [439, 103] width 59 height 9
type input "Copper (Mill Finish)"
type input "Mill Finish"
type input "0.55"
type input "$78.88"
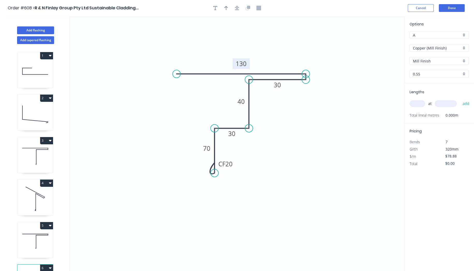
click at [420, 102] on input "text" at bounding box center [418, 103] width 16 height 7
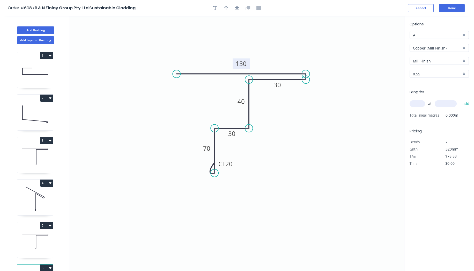
click at [420, 102] on input "text" at bounding box center [418, 103] width 16 height 7
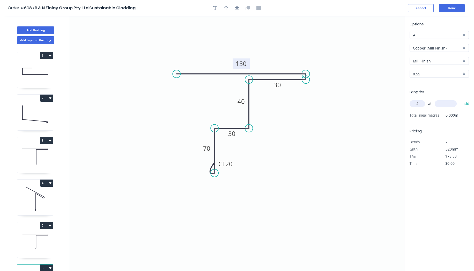
type input "4"
type input "1500"
click at [460, 99] on button "add" at bounding box center [466, 103] width 12 height 9
type input "$473.28"
click at [449, 8] on button "Done" at bounding box center [452, 8] width 26 height 8
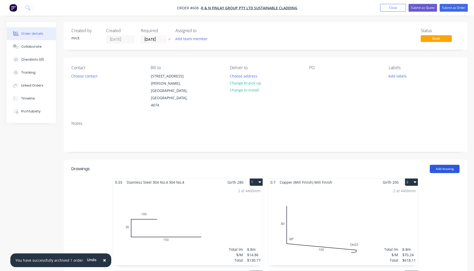
click at [448, 165] on button "Add drawing" at bounding box center [445, 169] width 30 height 8
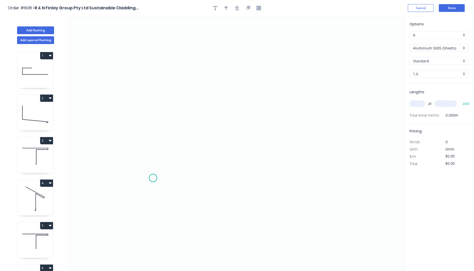
click at [153, 178] on icon "0" at bounding box center [237, 143] width 334 height 255
click at [158, 86] on icon "0" at bounding box center [237, 143] width 334 height 255
click at [306, 95] on icon "0 ?" at bounding box center [237, 143] width 334 height 255
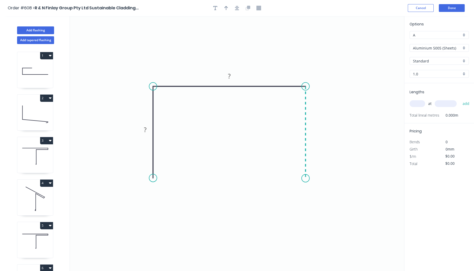
click at [305, 178] on icon "0 ? ?" at bounding box center [237, 143] width 334 height 255
click at [330, 215] on div "Feather" at bounding box center [331, 216] width 52 height 11
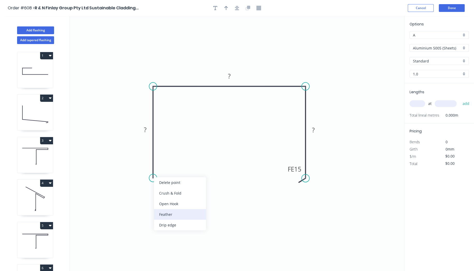
click at [170, 211] on div "Feather" at bounding box center [180, 214] width 52 height 11
click at [161, 196] on div "Flip bend" at bounding box center [178, 196] width 52 height 11
click at [147, 129] on rect at bounding box center [145, 129] width 10 height 7
click at [449, 47] on input "Aluminium 5005 (Sheets)" at bounding box center [437, 47] width 48 height 5
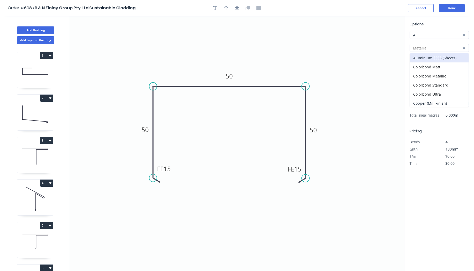
click at [446, 99] on div "Copper (Mill Finish)" at bounding box center [439, 103] width 59 height 9
type input "Copper (Mill Finish)"
type input "Mill Finish"
type input "0.55"
type input "$41.58"
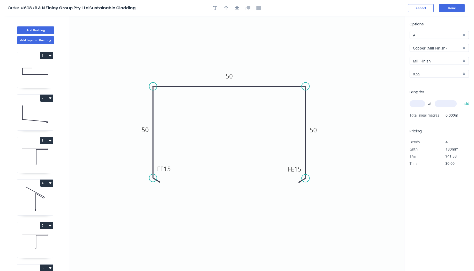
click at [421, 104] on input "text" at bounding box center [418, 103] width 16 height 7
type input "1"
type input "2000"
click at [460, 99] on button "add" at bounding box center [466, 103] width 12 height 9
type input "$83.16"
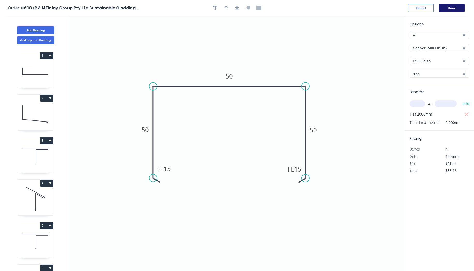
click at [456, 7] on button "Done" at bounding box center [452, 8] width 26 height 8
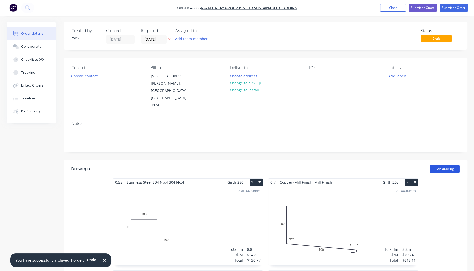
click at [440, 165] on button "Add drawing" at bounding box center [445, 169] width 30 height 8
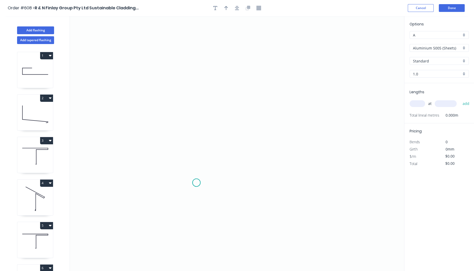
click at [196, 182] on icon "0" at bounding box center [237, 143] width 334 height 255
click at [194, 84] on icon "0" at bounding box center [237, 143] width 334 height 255
click at [195, 82] on circle at bounding box center [197, 84] width 8 height 8
click at [192, 128] on rect at bounding box center [188, 131] width 10 height 7
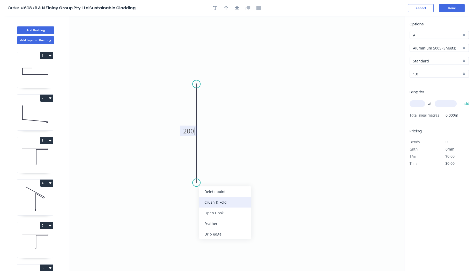
click at [218, 204] on div "Crush & Fold" at bounding box center [225, 202] width 52 height 11
click at [443, 49] on input "Aluminium 5005 (Sheets)" at bounding box center [437, 47] width 48 height 5
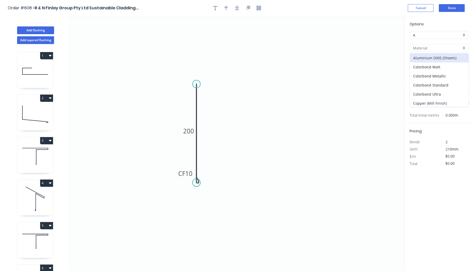
click at [440, 99] on div "Copper (Mill Finish)" at bounding box center [439, 103] width 59 height 9
type input "Copper (Mill Finish)"
type input "Mill Finish"
type input "0.55"
type input "$55.23"
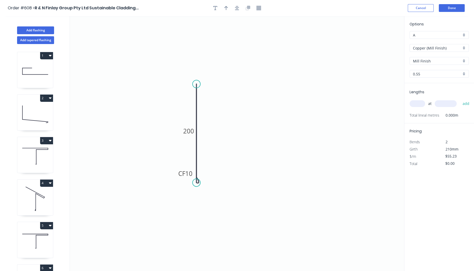
click at [422, 103] on input "text" at bounding box center [418, 103] width 16 height 7
type input "5"
type input "600"
click at [460, 99] on button "add" at bounding box center [466, 103] width 12 height 9
type input "$165.69"
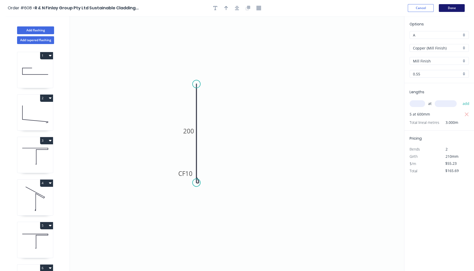
click at [462, 7] on button "Done" at bounding box center [452, 8] width 26 height 8
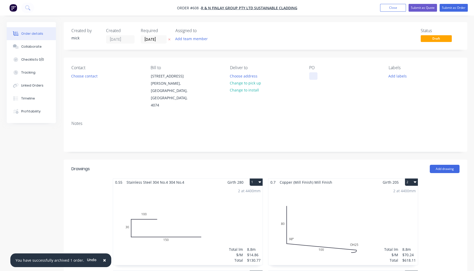
click at [309, 76] on div at bounding box center [313, 76] width 8 height 8
click at [458, 12] on nav "Order #608 - R & N Finlay Group Pty Ltd Sustainable Cladding Add product Close …" at bounding box center [237, 8] width 474 height 16
click at [460, 6] on button "Submit as Order" at bounding box center [454, 8] width 28 height 8
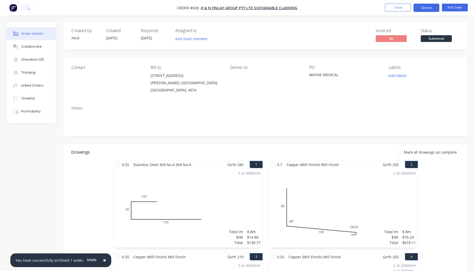
click at [432, 8] on button "Options" at bounding box center [427, 8] width 26 height 8
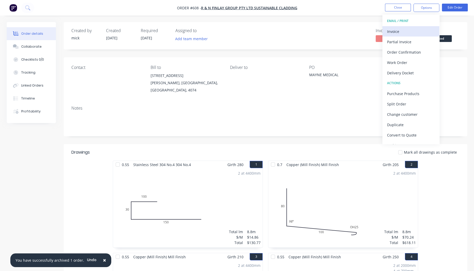
click at [415, 31] on div "Invoice" at bounding box center [411, 32] width 48 height 8
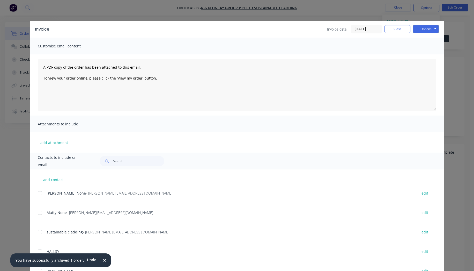
click at [36, 193] on div at bounding box center [40, 193] width 10 height 10
click at [40, 214] on div at bounding box center [40, 212] width 10 height 10
click at [394, 32] on button "Close" at bounding box center [398, 29] width 26 height 8
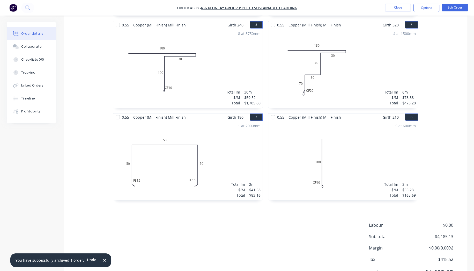
scroll to position [344, 0]
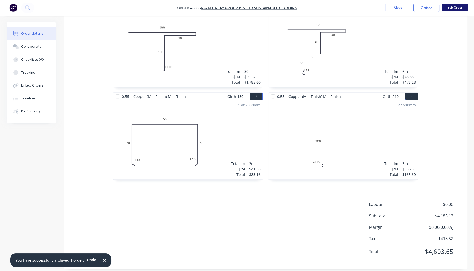
click at [459, 4] on button "Edit Order" at bounding box center [455, 8] width 26 height 8
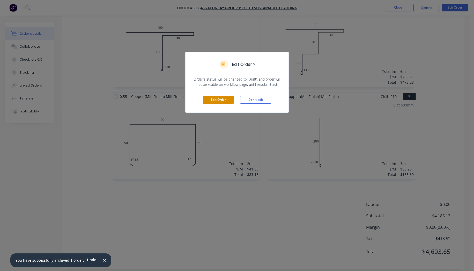
click at [226, 99] on button "Edit Order" at bounding box center [218, 100] width 31 height 8
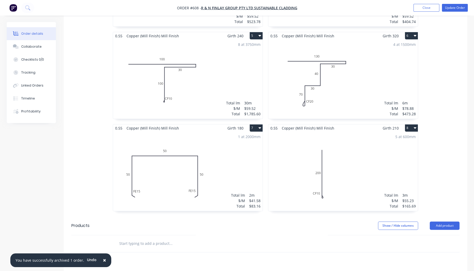
scroll to position [402, 0]
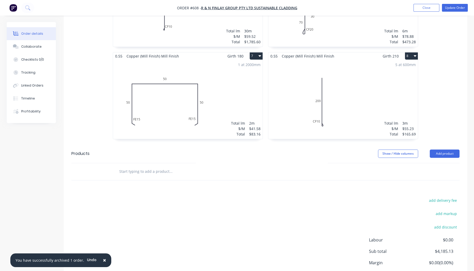
click at [160, 166] on input "text" at bounding box center [171, 171] width 104 height 10
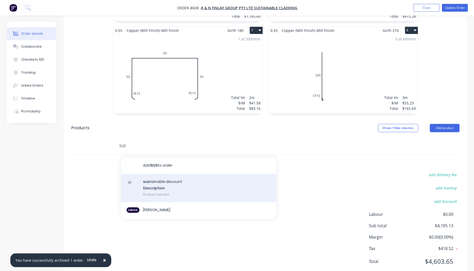
type input "SUS"
click at [168, 174] on div "sus tainable discount Description Product variant" at bounding box center [198, 188] width 155 height 28
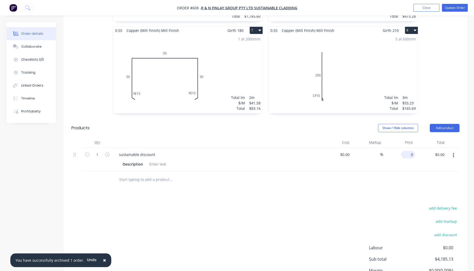
click at [412, 151] on input "0" at bounding box center [409, 155] width 12 height 8
type input "$-334.00"
click at [333, 204] on div "add delivery fee add markup add discount Labour $0.00 Sub total $3,851.13 Margi…" at bounding box center [265, 254] width 388 height 100
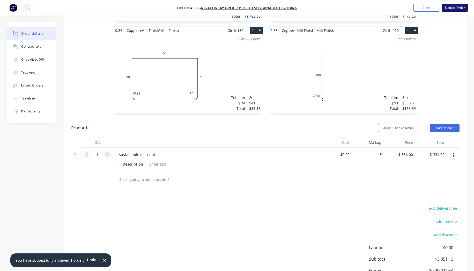
click at [460, 6] on button "Update Order" at bounding box center [455, 8] width 26 height 8
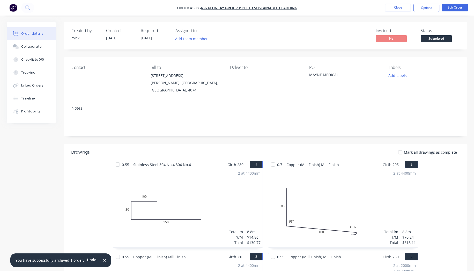
scroll to position [395, 0]
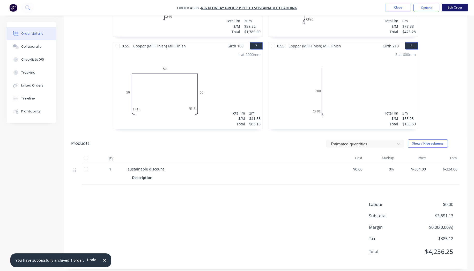
click at [449, 4] on button "Edit Order" at bounding box center [455, 8] width 26 height 8
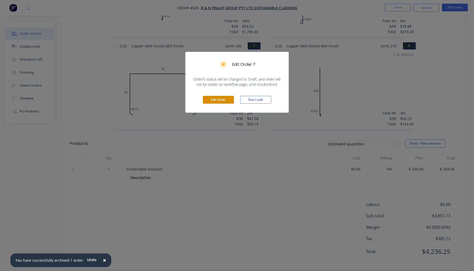
click at [212, 101] on button "Edit Order" at bounding box center [218, 100] width 31 height 8
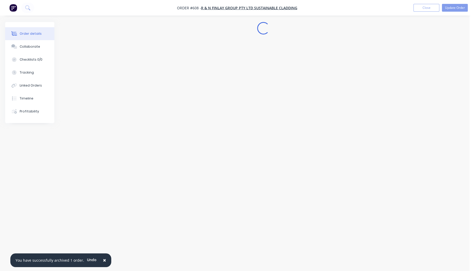
scroll to position [0, 0]
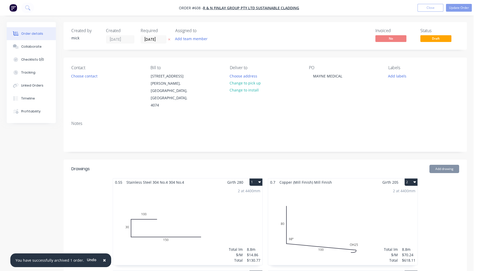
type input "$-334.00"
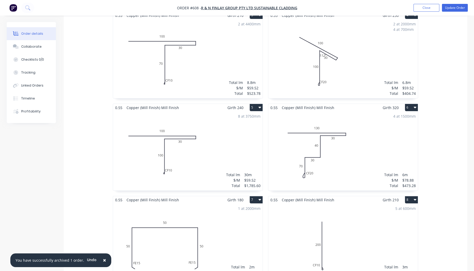
scroll to position [461, 0]
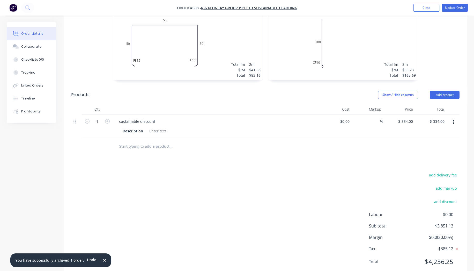
click at [145, 141] on input "text" at bounding box center [171, 146] width 104 height 10
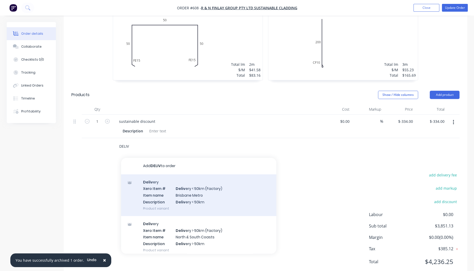
scroll to position [26, 0]
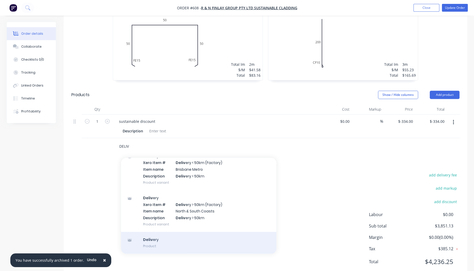
type input "DELIV"
click at [170, 232] on div "Deliv ery Product" at bounding box center [198, 243] width 155 height 22
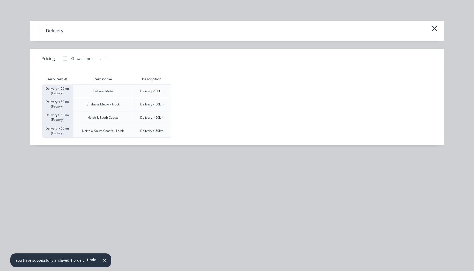
click at [66, 60] on div at bounding box center [65, 58] width 10 height 10
click at [178, 93] on div "$120.00" at bounding box center [184, 91] width 26 height 13
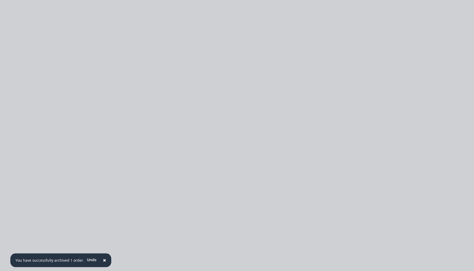
type input "$120.00"
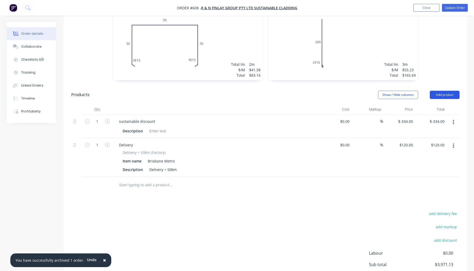
scroll to position [318, 0]
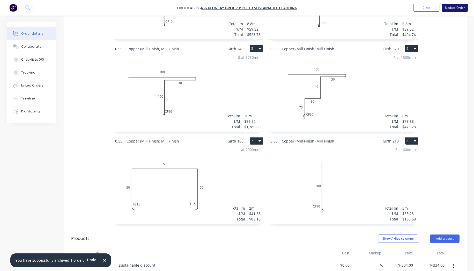
click at [452, 4] on button "Update Order" at bounding box center [455, 8] width 26 height 8
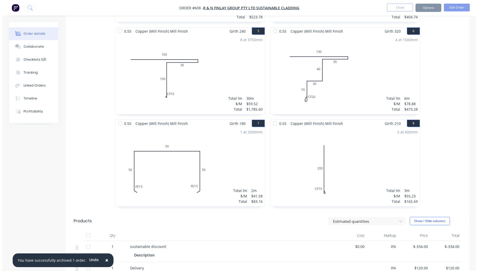
scroll to position [0, 0]
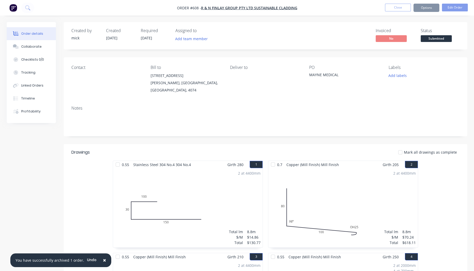
click at [431, 8] on button "Options" at bounding box center [427, 8] width 26 height 8
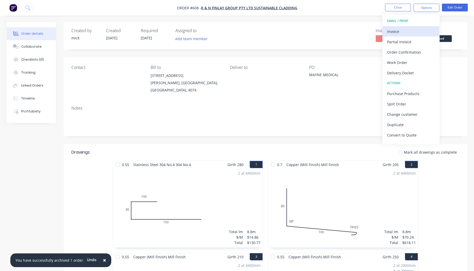
click at [412, 30] on div "Invoice" at bounding box center [411, 32] width 48 height 8
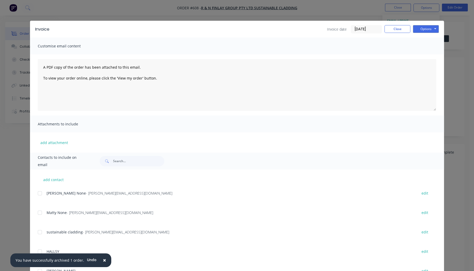
click at [37, 194] on div at bounding box center [40, 193] width 10 height 10
click at [38, 213] on div at bounding box center [40, 212] width 10 height 10
click at [432, 30] on button "Options" at bounding box center [426, 29] width 26 height 8
click at [427, 54] on button "Email" at bounding box center [429, 55] width 33 height 9
click at [393, 27] on button "Close" at bounding box center [398, 29] width 26 height 8
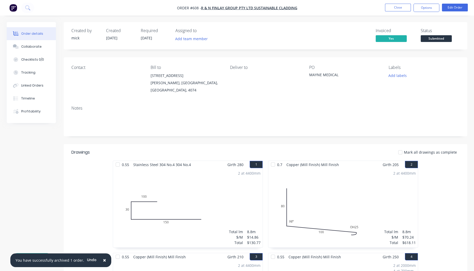
click at [13, 5] on img "button" at bounding box center [13, 8] width 8 height 8
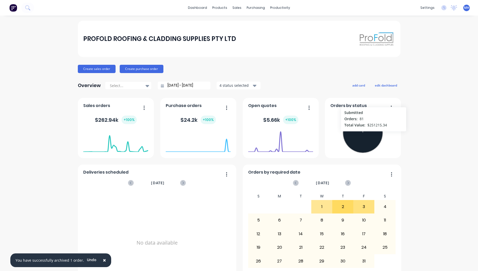
click at [372, 133] on icon at bounding box center [363, 133] width 40 height 40
